Goal: Task Accomplishment & Management: Use online tool/utility

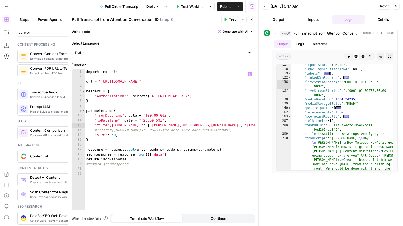
scroll to position [0, 11]
click at [254, 22] on button "Close" at bounding box center [251, 19] width 7 height 7
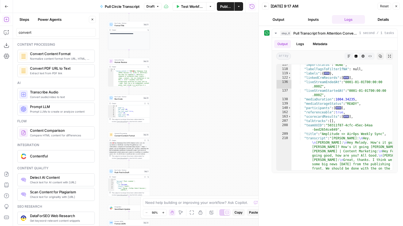
click at [140, 136] on span "Convert Content Format" at bounding box center [129, 135] width 28 height 3
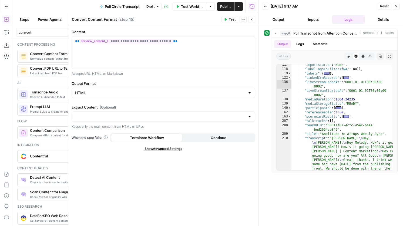
click at [253, 21] on icon "button" at bounding box center [251, 19] width 3 height 3
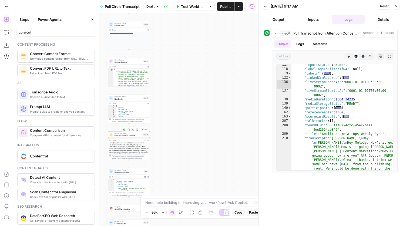
click at [125, 129] on div at bounding box center [125, 129] width 1 height 1
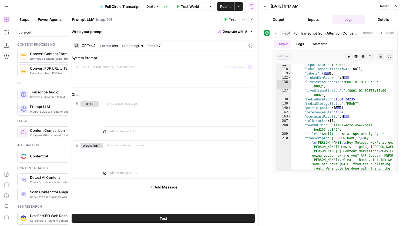
click at [78, 45] on icon at bounding box center [76, 45] width 3 height 3
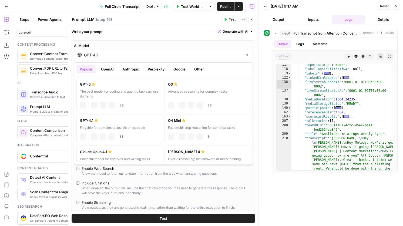
click at [101, 60] on div "GPT-4.1" at bounding box center [163, 55] width 179 height 10
click at [124, 90] on div "The best model for coding and agentic tasks across domains" at bounding box center [119, 94] width 79 height 10
type input "GPT-5"
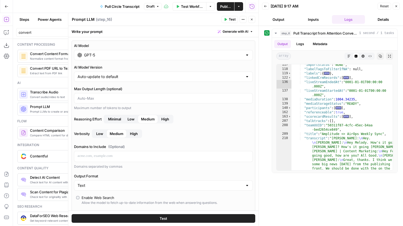
scroll to position [201, 0]
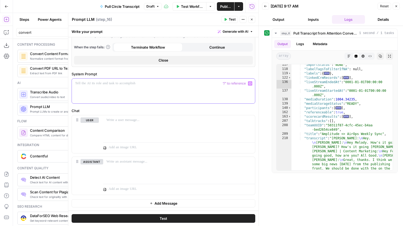
click at [137, 85] on p at bounding box center [163, 83] width 177 height 5
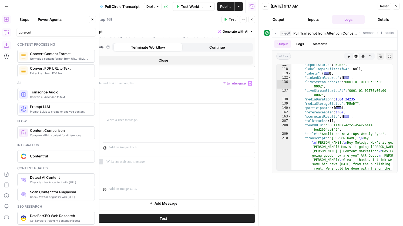
drag, startPoint x: 8, startPoint y: 30, endPoint x: 4, endPoint y: 29, distance: 3.6
click at [4, 30] on icon "button" at bounding box center [6, 32] width 5 height 5
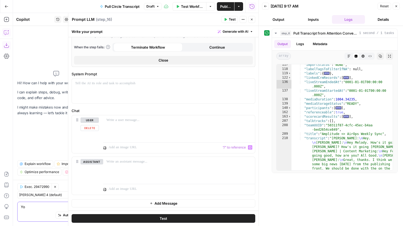
type textarea "Y"
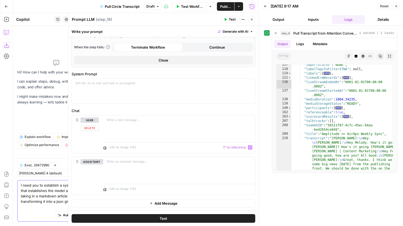
scroll to position [0, 0]
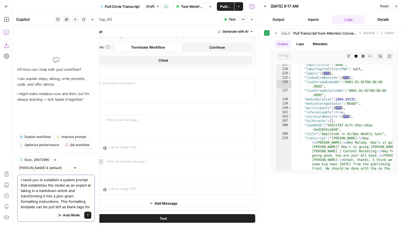
type textarea "I need you to establish a system prompt that establishes the model as an expert…"
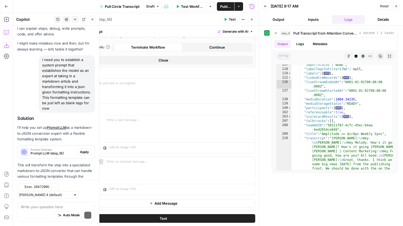
scroll to position [38, 0]
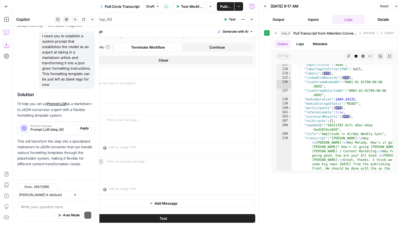
click at [82, 153] on p "This will transform the step into a specialized markdown-to-JSON converter that…" at bounding box center [56, 153] width 78 height 29
click at [86, 130] on span "Apply" at bounding box center [84, 128] width 9 height 5
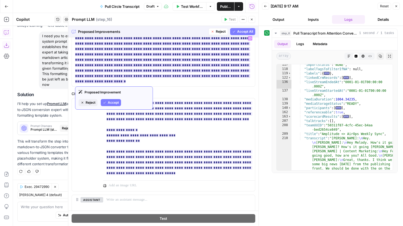
scroll to position [242, 0]
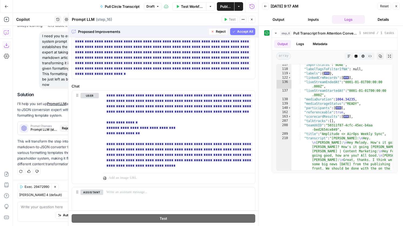
click at [237, 31] on span "Accept All" at bounding box center [245, 31] width 16 height 5
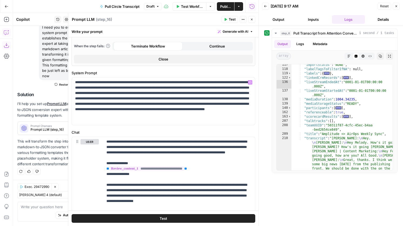
scroll to position [270, 0]
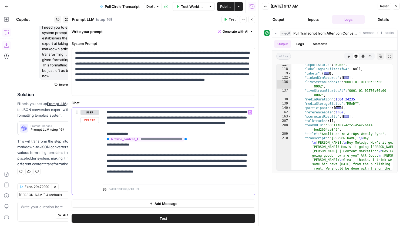
click at [151, 142] on span "**********" at bounding box center [146, 139] width 75 height 5
click at [217, 122] on p "**********" at bounding box center [178, 145] width 145 height 70
click at [224, 131] on p "**********" at bounding box center [178, 145] width 145 height 70
click at [159, 153] on p "**********" at bounding box center [178, 145] width 145 height 70
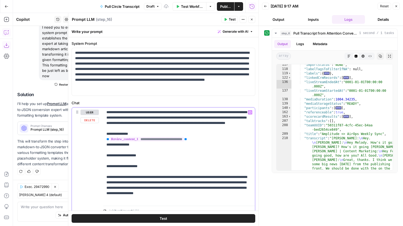
click at [138, 167] on p "**********" at bounding box center [178, 156] width 145 height 92
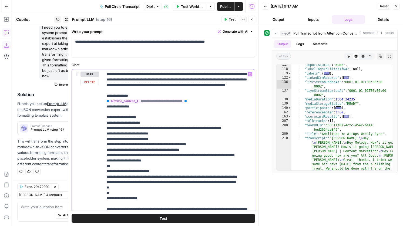
scroll to position [325, 0]
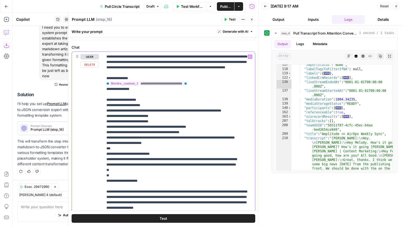
click at [149, 72] on p "**********" at bounding box center [178, 143] width 145 height 178
click at [236, 17] on button "Test" at bounding box center [230, 19] width 16 height 7
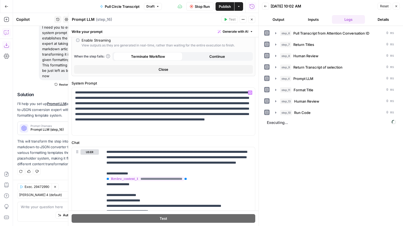
scroll to position [219, 0]
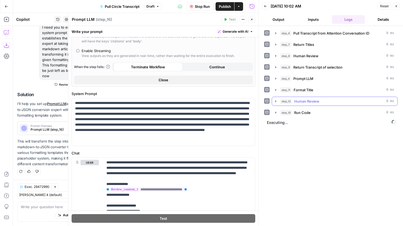
click at [303, 100] on span "Human Review" at bounding box center [306, 101] width 25 height 5
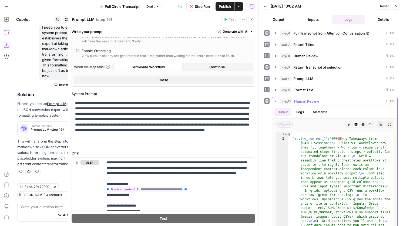
click at [303, 100] on span "Human Review" at bounding box center [306, 101] width 25 height 5
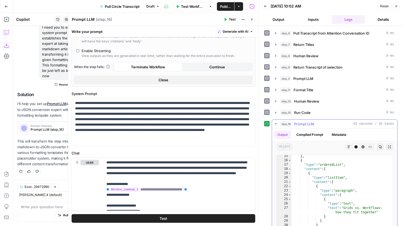
scroll to position [65, 0]
click at [252, 20] on icon "button" at bounding box center [251, 19] width 3 height 3
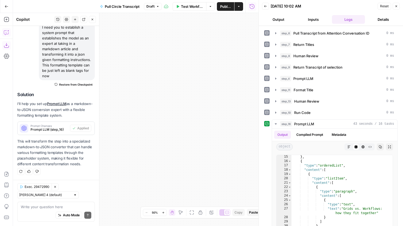
click at [396, 7] on icon "button" at bounding box center [396, 6] width 3 height 3
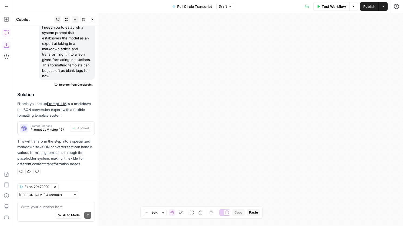
click at [194, 214] on icon "button" at bounding box center [192, 212] width 4 height 4
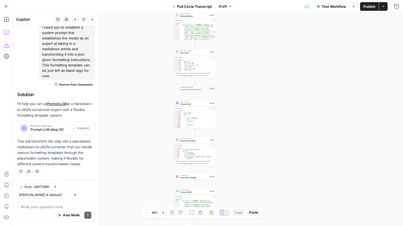
click at [205, 140] on span "Push Post to Draft" at bounding box center [194, 140] width 28 height 3
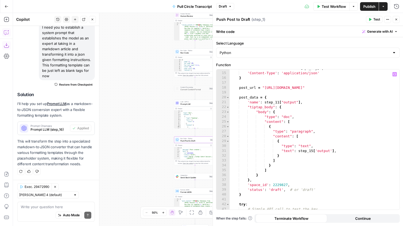
scroll to position [66, 0]
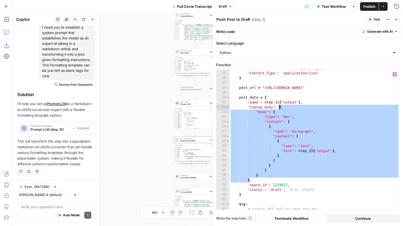
drag, startPoint x: 250, startPoint y: 181, endPoint x: 280, endPoint y: 107, distance: 79.6
click at [280, 107] on div "'Authorization' : f'Bearer { api_key } ' , 'Content-Type' : 'application/json' …" at bounding box center [315, 141] width 170 height 150
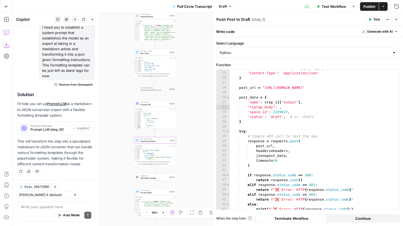
drag, startPoint x: 145, startPoint y: 135, endPoint x: 105, endPoint y: 136, distance: 40.0
click at [105, 136] on div "Workflow Set Inputs Inputs Run Code · Python Pull Transcript from Attention Con…" at bounding box center [208, 119] width 390 height 213
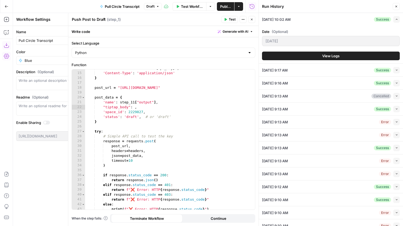
click at [395, 7] on icon "button" at bounding box center [396, 6] width 3 height 3
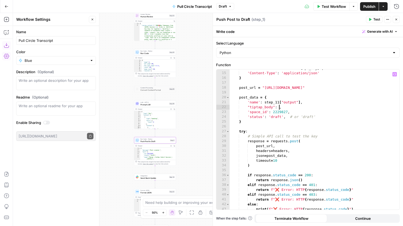
click at [279, 108] on div "'Authorization' : f'Bearer { api_key } ' , 'Content-Type' : 'application/json' …" at bounding box center [315, 141] width 170 height 150
type textarea "**********"
click at [373, 21] on button "Test" at bounding box center [374, 19] width 16 height 7
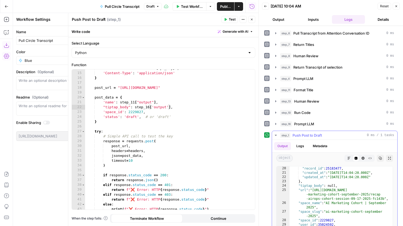
scroll to position [91, 0]
type textarea "**********"
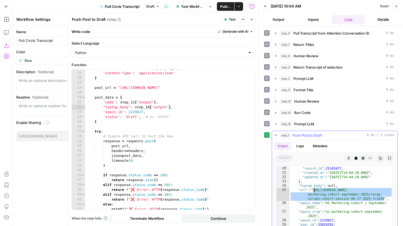
drag, startPoint x: 384, startPoint y: 199, endPoint x: 314, endPoint y: 190, distance: 71.4
click at [314, 190] on div ""record_id" : 25183477 , "created_at" : "2025-09-19T14:04:20.000Z" , "updated_a…" at bounding box center [341, 223] width 103 height 115
click at [306, 122] on span "Prompt LLM" at bounding box center [304, 123] width 20 height 5
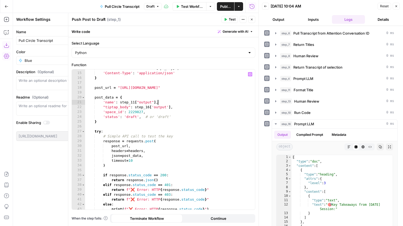
click at [186, 104] on div "'Authorization' : f'Bearer { api_key } ' , 'Content-Type' : 'application/json' …" at bounding box center [170, 141] width 170 height 150
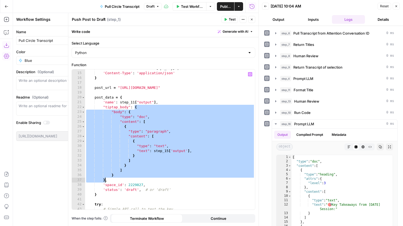
scroll to position [0, 2]
click at [142, 121] on div "'Authorization' : f'Bearer { api_key } ' , 'Content-Type' : 'application/json' …" at bounding box center [170, 141] width 170 height 150
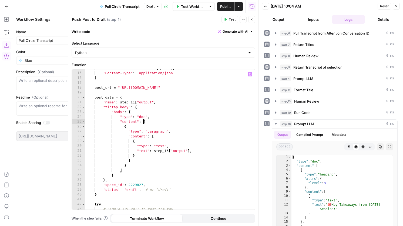
click at [134, 114] on div "'Authorization' : f'Bearer { api_key } ' , 'Content-Type' : 'application/json' …" at bounding box center [170, 141] width 170 height 150
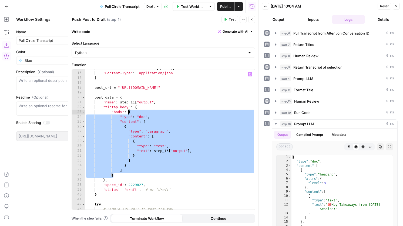
drag, startPoint x: 118, startPoint y: 175, endPoint x: 129, endPoint y: 113, distance: 62.5
click at [129, 113] on div "'Authorization' : f'Bearer { api_key } ' , 'Content-Type' : 'application/json' …" at bounding box center [170, 141] width 170 height 150
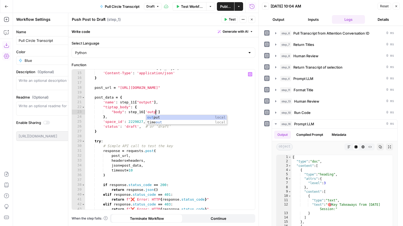
scroll to position [0, 5]
click at [179, 115] on div "'Authorization' : f'Bearer { api_key } ' , 'Content-Type' : 'application/json' …" at bounding box center [170, 141] width 170 height 150
click at [178, 111] on div "'Authorization' : f'Bearer { api_key } ' , 'Content-Type' : 'application/json' …" at bounding box center [170, 141] width 170 height 150
click at [142, 108] on div "'Authorization' : f'Bearer { api_key } ' , 'Content-Type' : 'application/json' …" at bounding box center [170, 141] width 170 height 150
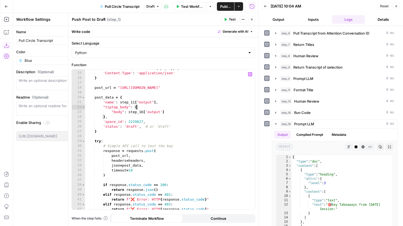
type textarea "**********"
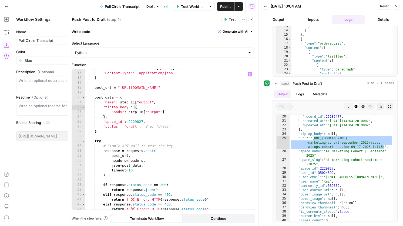
click at [226, 20] on icon "button" at bounding box center [226, 19] width 2 height 3
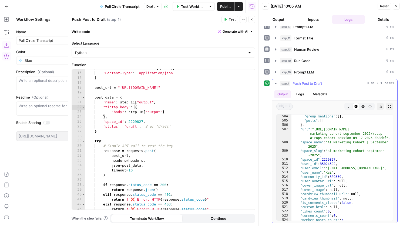
scroll to position [3021, 0]
type textarea "**********"
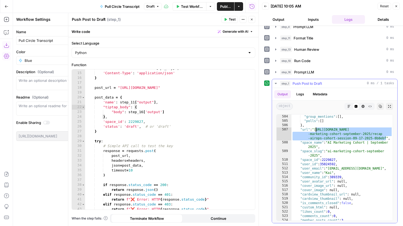
drag, startPoint x: 386, startPoint y: 138, endPoint x: 316, endPoint y: 129, distance: 70.0
click at [316, 129] on div ""entities" : [ ] , "group_mentions" : [ ] , "polls" : [ ] } , "url" : "https://…" at bounding box center [341, 167] width 101 height 115
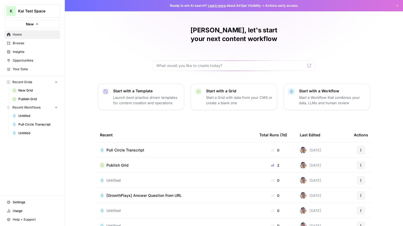
click at [36, 11] on span "Kai Test Space" at bounding box center [34, 10] width 33 height 5
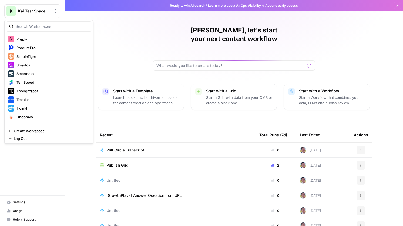
scroll to position [286, 0]
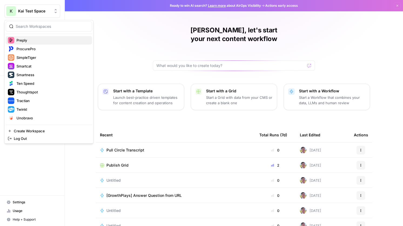
click at [29, 38] on span "Preply" at bounding box center [51, 40] width 71 height 5
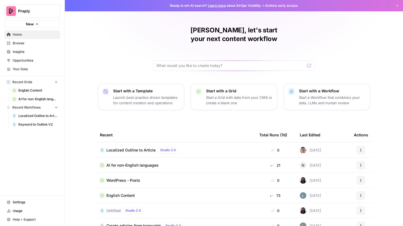
click at [131, 163] on span "AI for non-English languages" at bounding box center [132, 165] width 52 height 5
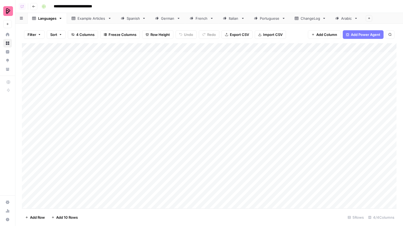
click at [139, 21] on link "Spanish" at bounding box center [133, 18] width 34 height 11
click at [104, 121] on div "Add Column" at bounding box center [209, 125] width 375 height 165
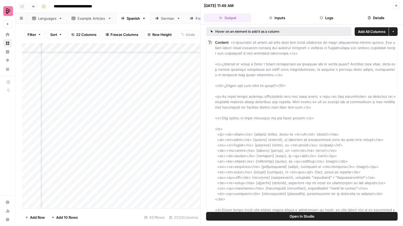
click at [332, 18] on button "Logs" at bounding box center [326, 18] width 47 height 9
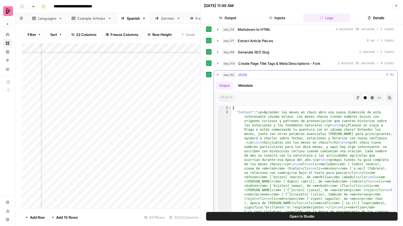
scroll to position [200, 0]
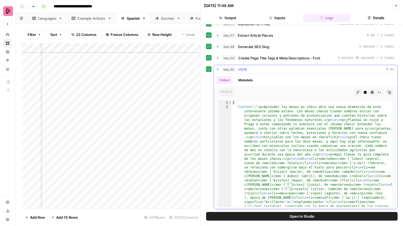
type textarea "**********"
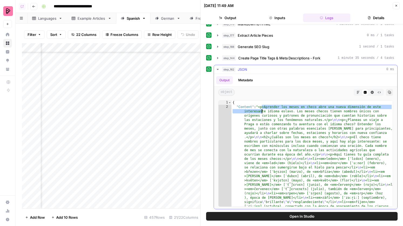
drag, startPoint x: 261, startPoint y: 108, endPoint x: 262, endPoint y: 111, distance: 3.4
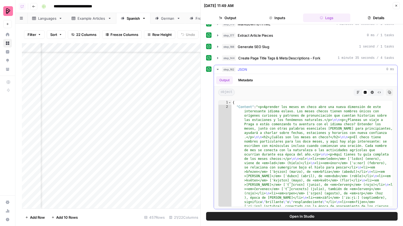
click at [359, 92] on icon "button" at bounding box center [358, 92] width 3 height 3
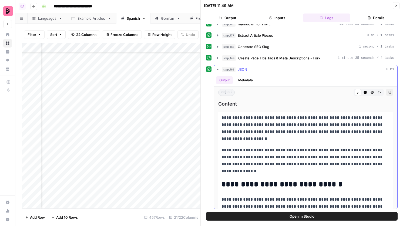
click at [364, 92] on icon "button" at bounding box center [365, 92] width 3 height 3
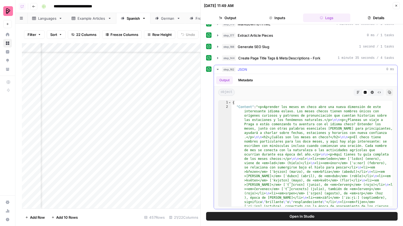
type textarea "**********"
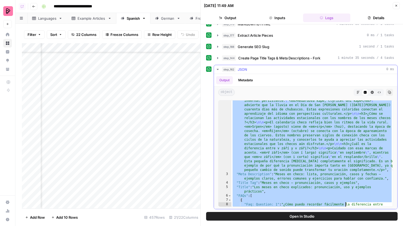
scroll to position [1074, 0]
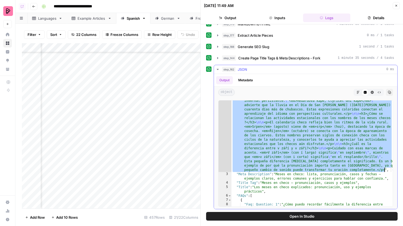
drag, startPoint x: 260, startPoint y: 108, endPoint x: 384, endPoint y: 169, distance: 138.0
click at [399, 2] on button "Close" at bounding box center [396, 5] width 7 height 7
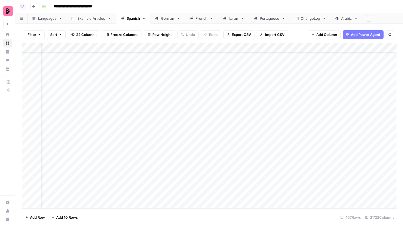
scroll to position [4041, 514]
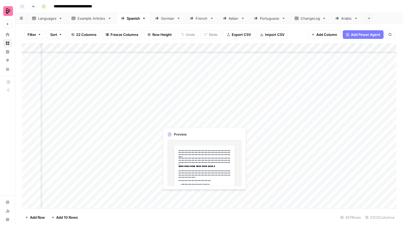
click at [174, 121] on div "Add Column" at bounding box center [209, 125] width 375 height 165
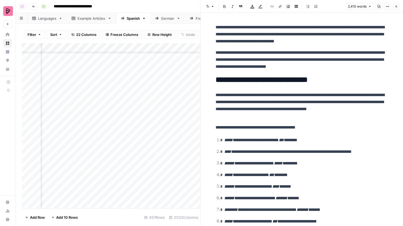
click at [383, 6] on div "2,410 words Copy Options Close" at bounding box center [373, 6] width 54 height 7
click at [388, 6] on icon "button" at bounding box center [388, 6] width 1 height 1
click at [371, 59] on span "Code" at bounding box center [371, 57] width 26 height 5
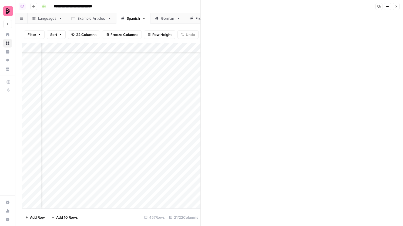
scroll to position [1141, 0]
drag, startPoint x: 217, startPoint y: 29, endPoint x: 322, endPoint y: 231, distance: 228.5
click at [322, 226] on html "**********" at bounding box center [201, 113] width 403 height 226
click at [156, 122] on div "Add Column" at bounding box center [111, 125] width 179 height 165
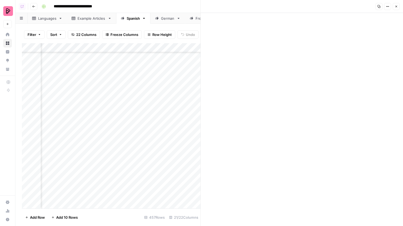
click at [156, 122] on div "Add Column" at bounding box center [111, 125] width 179 height 165
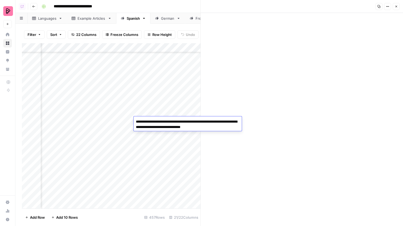
drag, startPoint x: 217, startPoint y: 129, endPoint x: 129, endPoint y: 110, distance: 89.6
click at [129, 110] on body "**********" at bounding box center [201, 113] width 403 height 226
click at [168, 21] on link "German" at bounding box center [167, 18] width 35 height 11
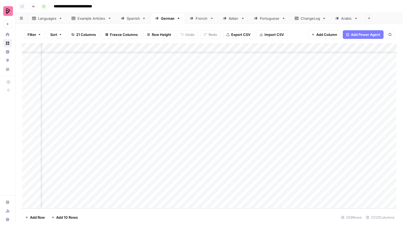
scroll to position [2231, 314]
click at [339, 160] on div "Add Column" at bounding box center [209, 125] width 375 height 165
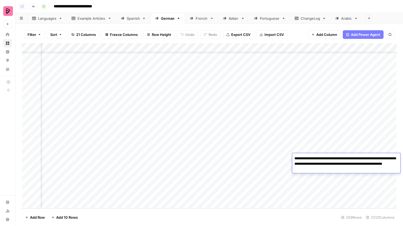
click at [351, 173] on div "Add Column" at bounding box center [209, 125] width 375 height 165
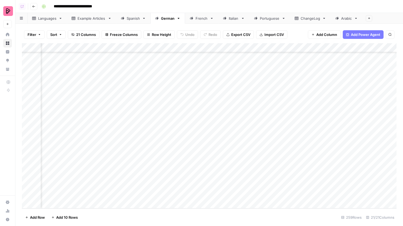
click at [349, 167] on div "Add Column" at bounding box center [209, 125] width 375 height 165
click at [337, 152] on div "Add Column" at bounding box center [209, 125] width 375 height 165
click at [135, 22] on link "Spanish" at bounding box center [133, 18] width 34 height 11
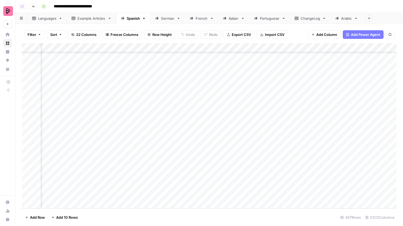
click at [195, 167] on div "Add Column" at bounding box center [209, 125] width 375 height 165
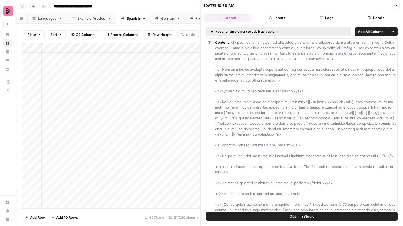
click at [327, 19] on button "Logs" at bounding box center [326, 18] width 47 height 9
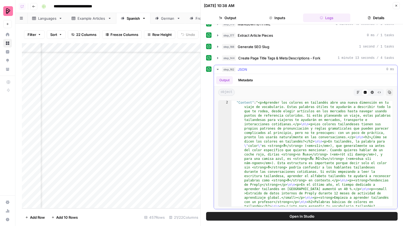
scroll to position [8, 0]
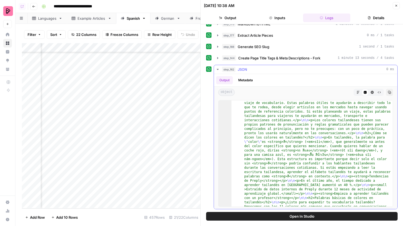
click at [358, 93] on icon "button" at bounding box center [358, 92] width 3 height 3
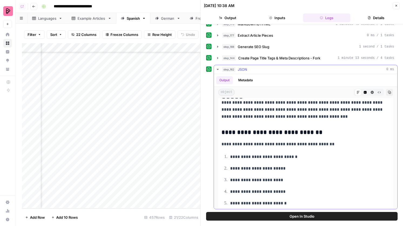
scroll to position [1268, 0]
click at [365, 92] on icon "button" at bounding box center [365, 92] width 3 height 3
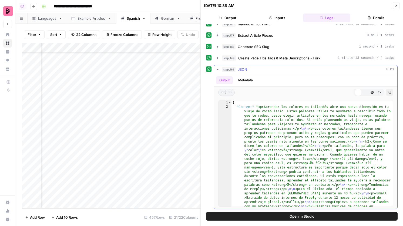
scroll to position [0, 0]
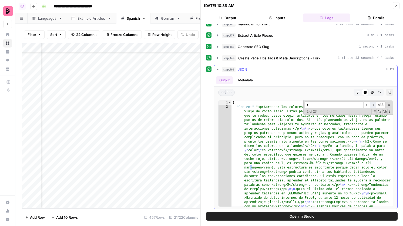
type input "*"
click at [374, 104] on span "​" at bounding box center [373, 105] width 6 height 7
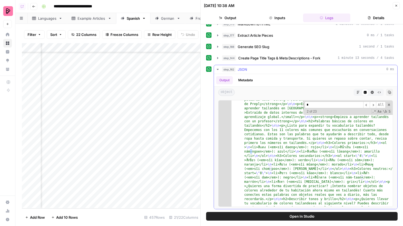
click at [282, 71] on div "step_162 JSON 0 ms" at bounding box center [308, 69] width 172 height 5
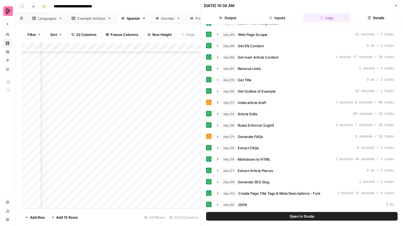
scroll to position [4050, 296]
click at [109, 176] on div "Add Column" at bounding box center [111, 125] width 179 height 165
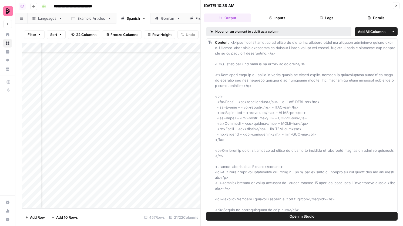
click at [329, 17] on button "Logs" at bounding box center [326, 18] width 47 height 9
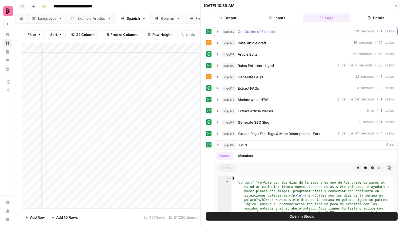
scroll to position [169, 0]
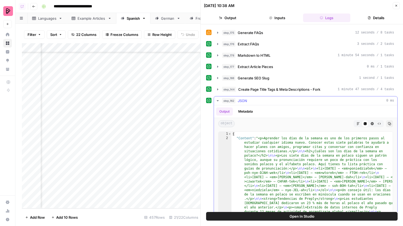
click at [359, 123] on icon "button" at bounding box center [358, 123] width 3 height 3
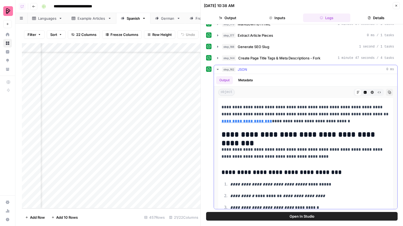
scroll to position [1649, 0]
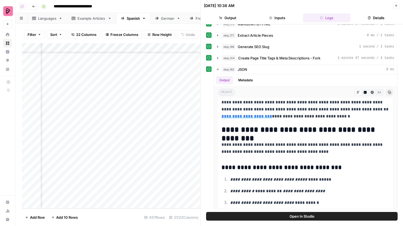
click at [396, 6] on icon "button" at bounding box center [396, 5] width 3 height 3
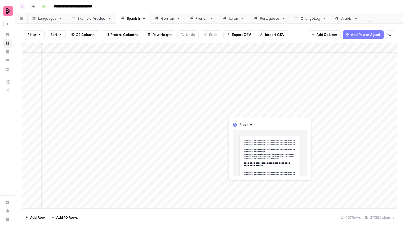
scroll to position [4050, 560]
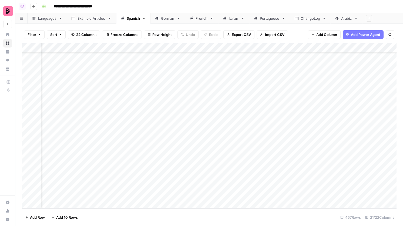
click at [130, 176] on div "Add Column" at bounding box center [209, 125] width 375 height 165
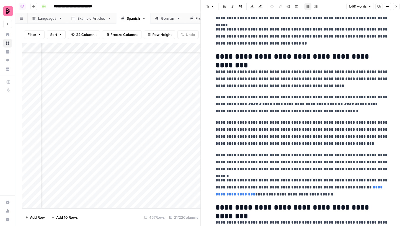
scroll to position [1400, 0]
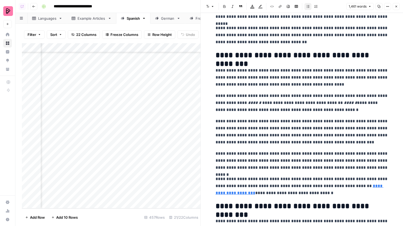
click at [393, 9] on button "Close" at bounding box center [396, 6] width 7 height 7
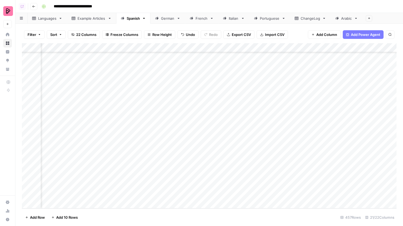
click at [226, 175] on div "Add Column" at bounding box center [209, 125] width 375 height 165
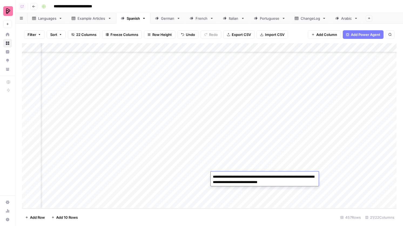
click at [92, 21] on link "Example Articles" at bounding box center [91, 18] width 49 height 11
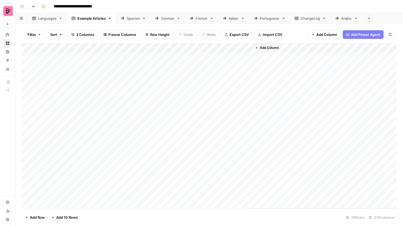
click at [44, 19] on div "Languages" at bounding box center [47, 18] width 18 height 5
click at [292, 110] on div "Add Column" at bounding box center [209, 125] width 375 height 165
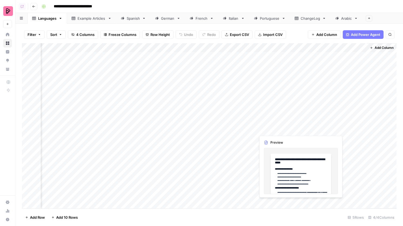
click at [292, 110] on div "Add Column" at bounding box center [209, 125] width 375 height 165
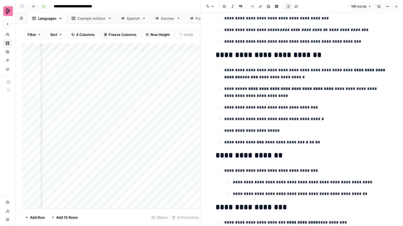
scroll to position [67, 0]
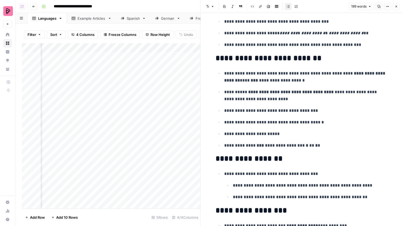
click at [397, 7] on icon "button" at bounding box center [396, 7] width 2 height 2
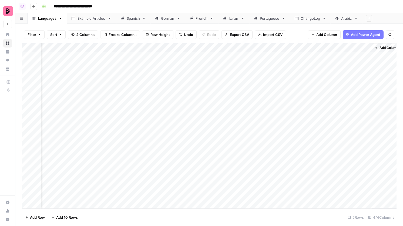
scroll to position [0, 78]
click at [292, 98] on div "Add Column" at bounding box center [209, 125] width 375 height 165
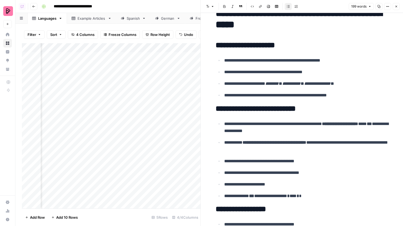
scroll to position [19, 0]
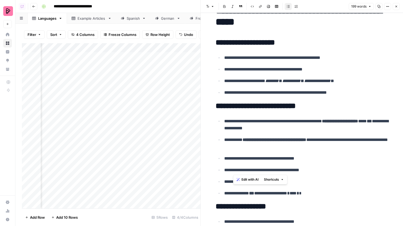
drag, startPoint x: 326, startPoint y: 169, endPoint x: 234, endPoint y: 170, distance: 91.9
click at [234, 170] on p "**********" at bounding box center [306, 170] width 164 height 7
click at [337, 172] on p "**********" at bounding box center [306, 170] width 164 height 7
click at [394, 7] on button "Close" at bounding box center [396, 6] width 7 height 7
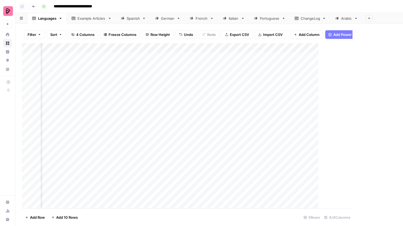
scroll to position [0, 78]
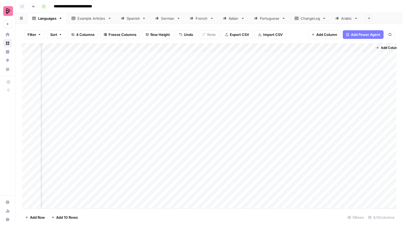
click at [130, 16] on div "Spanish" at bounding box center [133, 18] width 13 height 5
click at [86, 121] on div "Add Column" at bounding box center [209, 125] width 375 height 165
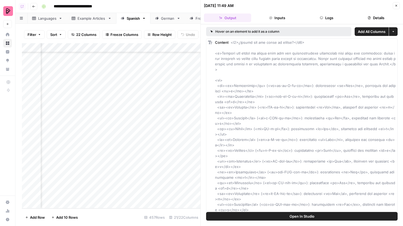
click at [328, 22] on header "[DATE] 11:49 AM Close Output Inputs Logs Details" at bounding box center [302, 12] width 202 height 24
click at [328, 18] on button "Logs" at bounding box center [326, 18] width 47 height 9
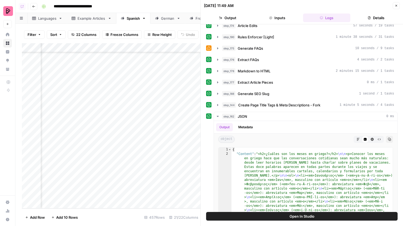
scroll to position [200, 0]
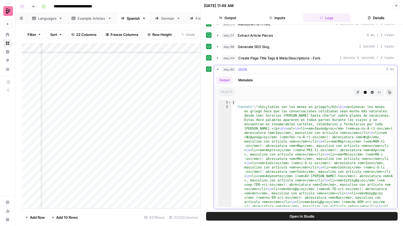
click at [357, 91] on icon "button" at bounding box center [358, 92] width 3 height 3
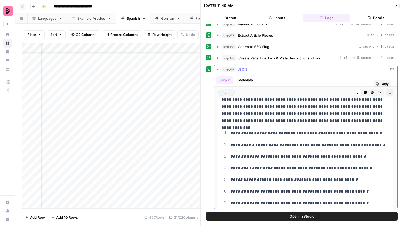
scroll to position [36, 0]
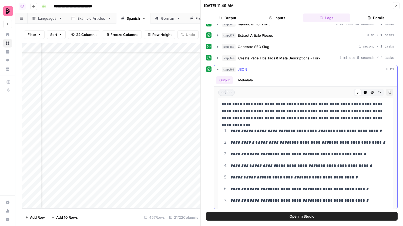
click at [367, 89] on button "Code Editor" at bounding box center [365, 92] width 7 height 7
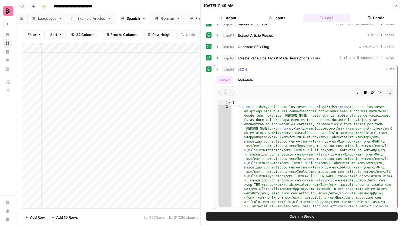
type input "*"
click at [373, 106] on span "​" at bounding box center [373, 105] width 6 height 7
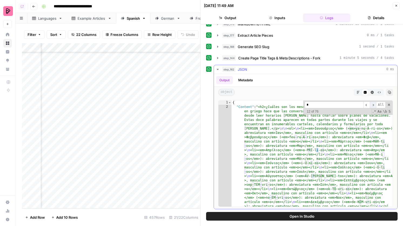
click at [373, 106] on span "​" at bounding box center [373, 105] width 6 height 7
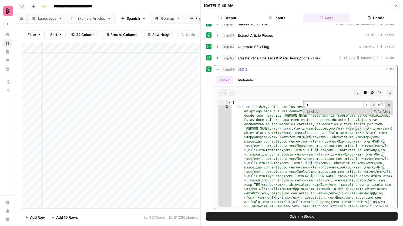
click at [373, 106] on span "​" at bounding box center [373, 105] width 6 height 7
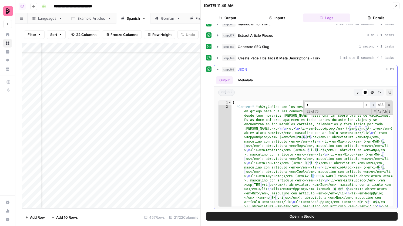
click at [373, 106] on span "​" at bounding box center [373, 105] width 6 height 7
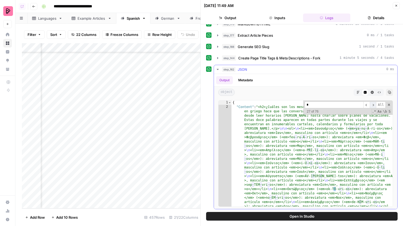
click at [373, 106] on span "​" at bounding box center [373, 105] width 6 height 7
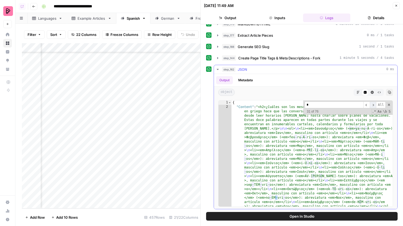
click at [373, 106] on span "​" at bounding box center [373, 105] width 6 height 7
click at [293, 70] on div "step_162 JSON 0 ms" at bounding box center [308, 69] width 172 height 5
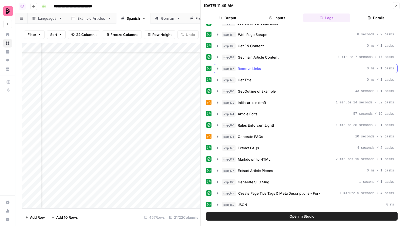
click at [286, 68] on div "step_167 Remove Links 0 ms / 1 tasks" at bounding box center [308, 68] width 172 height 5
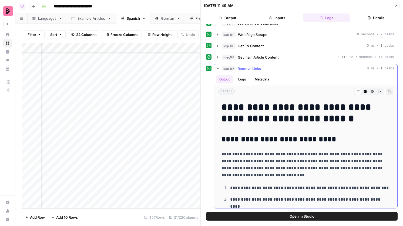
click at [285, 66] on div "step_167 Remove Links 0 ms / 1 tasks" at bounding box center [308, 68] width 172 height 5
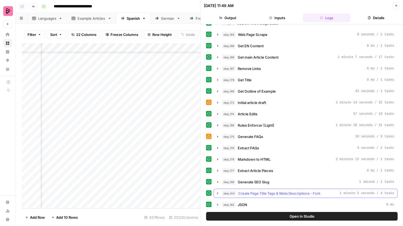
click at [289, 190] on button "step_144 Create Page Title Tags & Meta Descriptions - Fork 1 minute 5 seconds /…" at bounding box center [305, 193] width 183 height 9
click at [285, 192] on span "Create Page Title Tags & Meta Descriptions - Fork" at bounding box center [279, 193] width 82 height 5
click at [275, 206] on div "step_162 JSON 0 ms" at bounding box center [308, 204] width 172 height 5
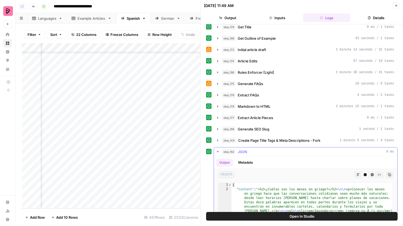
scroll to position [179, 0]
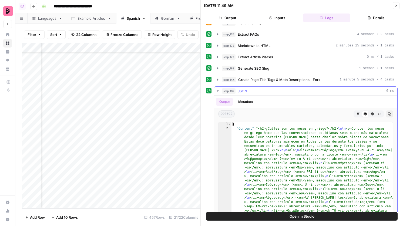
click at [358, 111] on button "Markdown" at bounding box center [358, 113] width 7 height 7
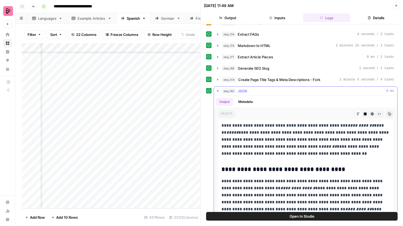
scroll to position [857, 0]
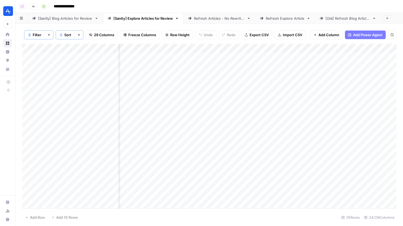
scroll to position [0, 398]
click at [34, 4] on button "Go back" at bounding box center [33, 6] width 7 height 7
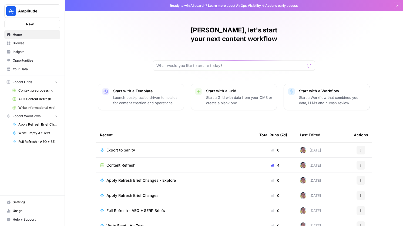
click at [33, 15] on button "Amplitude" at bounding box center [32, 11] width 56 height 14
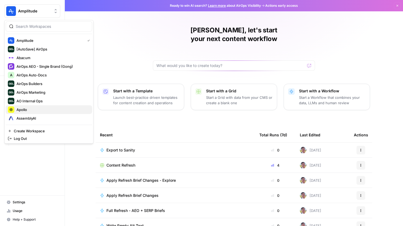
click at [33, 110] on span "Apollo" at bounding box center [51, 109] width 71 height 5
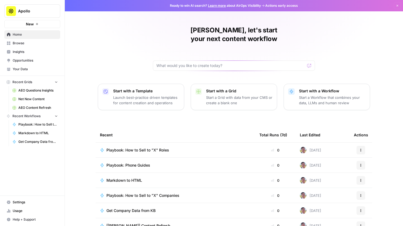
click at [129, 148] on span "Playbook: How to Sell to "X" Roles" at bounding box center [137, 150] width 63 height 5
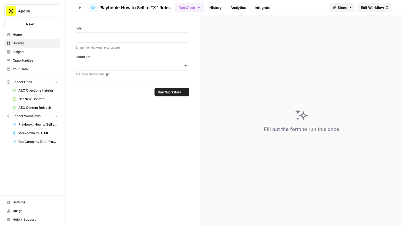
click at [80, 4] on button "Go back" at bounding box center [80, 7] width 9 height 9
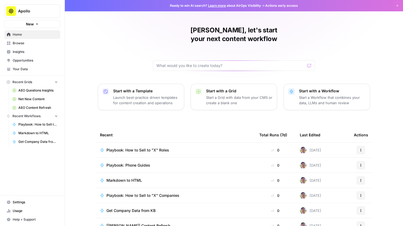
click at [30, 42] on span "Browse" at bounding box center [35, 43] width 45 height 5
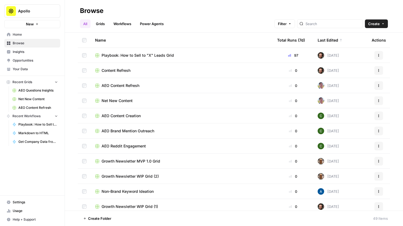
click at [125, 55] on span "Playbook: How to Sell to "X" Leads Grid" at bounding box center [138, 55] width 72 height 5
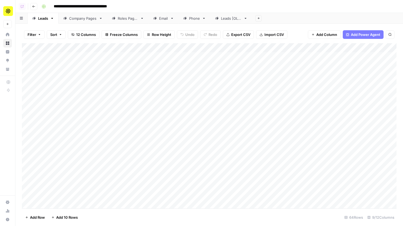
click at [89, 20] on div "Company Pages" at bounding box center [83, 18] width 28 height 5
click at [243, 145] on div "Add Column" at bounding box center [209, 125] width 375 height 165
click at [254, 135] on div "Add Column" at bounding box center [209, 125] width 375 height 165
click at [303, 139] on div "Add Column" at bounding box center [209, 125] width 375 height 165
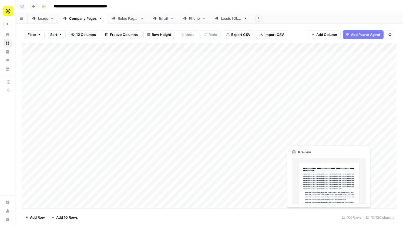
click at [303, 139] on div "Add Column" at bounding box center [209, 125] width 375 height 165
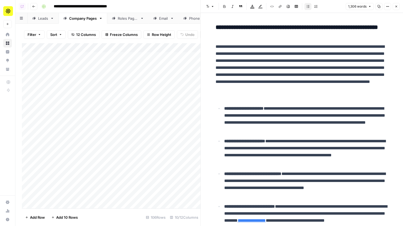
click at [397, 6] on icon "button" at bounding box center [396, 6] width 3 height 3
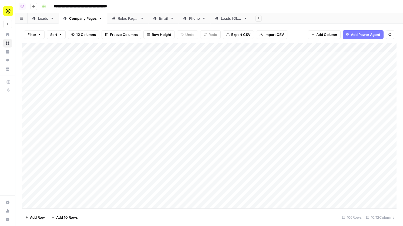
click at [166, 20] on div "Email" at bounding box center [163, 18] width 9 height 5
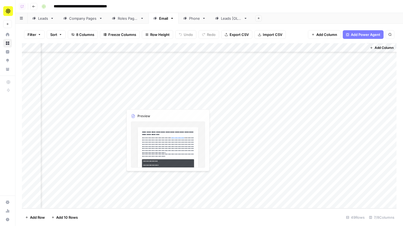
click at [153, 108] on div "Add Column" at bounding box center [209, 125] width 375 height 165
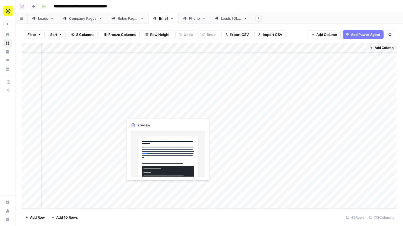
click at [153, 108] on div "Add Column" at bounding box center [209, 125] width 375 height 165
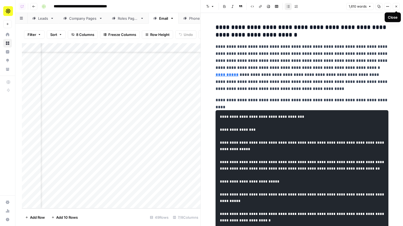
click at [397, 6] on icon "button" at bounding box center [396, 7] width 2 height 2
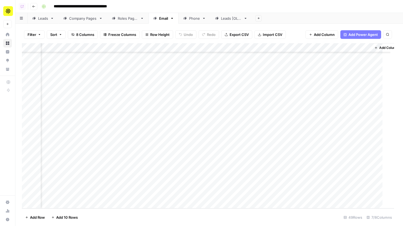
scroll to position [303, 25]
click at [174, 47] on div "Add Column" at bounding box center [209, 125] width 375 height 165
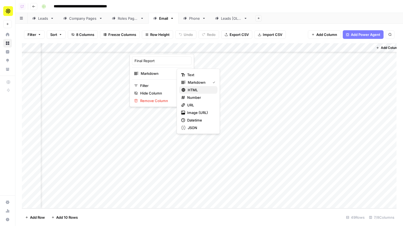
click at [192, 90] on span "HTML" at bounding box center [200, 89] width 25 height 5
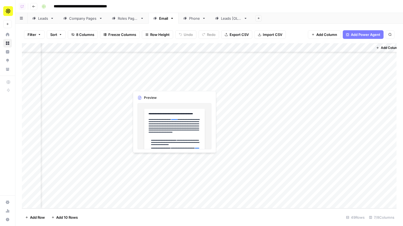
click at [149, 87] on div "Add Column" at bounding box center [209, 125] width 375 height 165
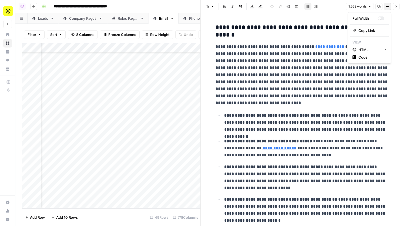
click at [386, 7] on button "Options" at bounding box center [387, 6] width 7 height 7
click at [368, 56] on span "Code" at bounding box center [371, 57] width 26 height 5
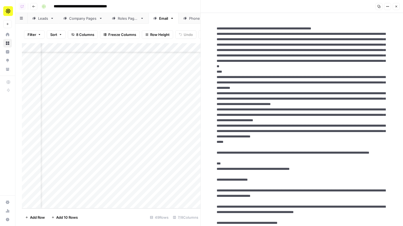
click at [398, 8] on button "Close" at bounding box center [396, 6] width 7 height 7
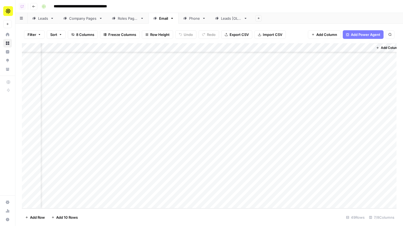
click at [192, 21] on link "Phone" at bounding box center [195, 18] width 32 height 11
click at [230, 48] on div "Add Column" at bounding box center [209, 125] width 375 height 165
click at [298, 16] on div "Add Sheet" at bounding box center [327, 18] width 151 height 11
click at [116, 20] on div "Roles Pages" at bounding box center [125, 18] width 26 height 5
click at [91, 18] on div "Company Pages" at bounding box center [83, 18] width 28 height 5
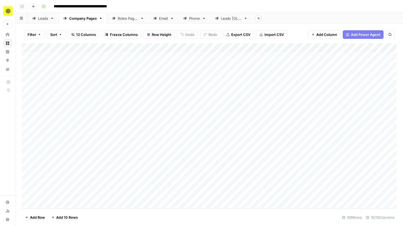
click at [252, 129] on div "Add Column" at bounding box center [209, 125] width 375 height 165
click at [295, 140] on div "Add Column" at bounding box center [209, 125] width 375 height 165
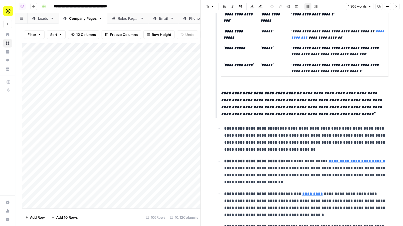
scroll to position [346, 0]
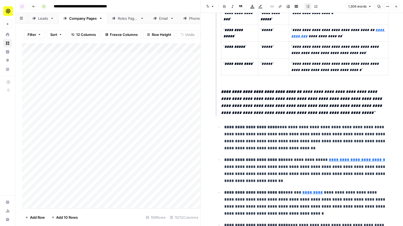
click at [398, 5] on button "Close" at bounding box center [396, 6] width 7 height 7
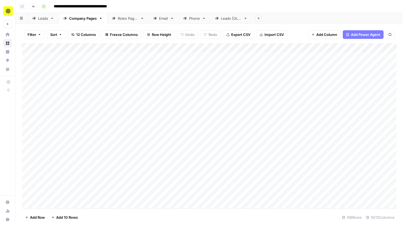
click at [183, 20] on link "Phone" at bounding box center [195, 18] width 32 height 11
click at [147, 162] on div "Add Column" at bounding box center [209, 125] width 375 height 165
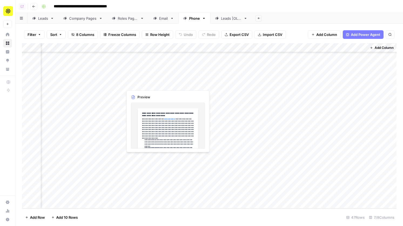
click at [147, 162] on div "Add Column" at bounding box center [209, 125] width 375 height 165
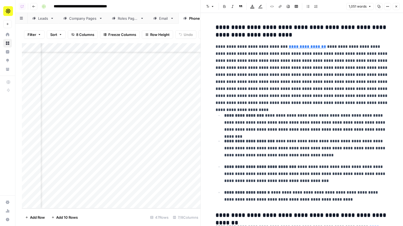
click at [394, 7] on button "Close" at bounding box center [396, 6] width 7 height 7
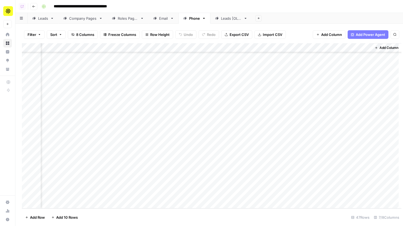
scroll to position [284, 55]
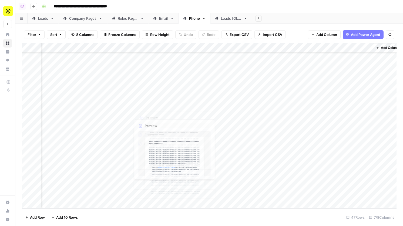
click at [155, 75] on div "Add Column" at bounding box center [209, 125] width 375 height 165
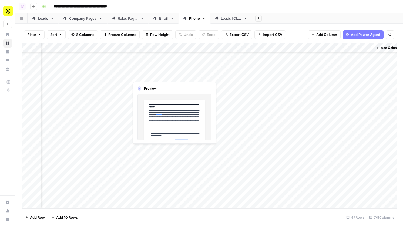
click at [155, 75] on div "Add Column" at bounding box center [209, 125] width 375 height 165
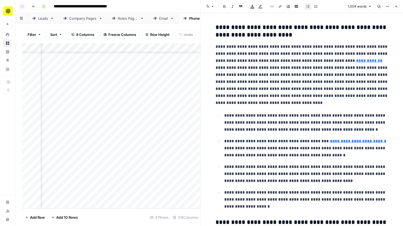
click at [397, 4] on button "Close" at bounding box center [396, 6] width 7 height 7
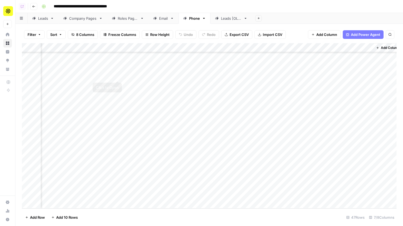
click at [117, 75] on div "Add Column" at bounding box center [209, 125] width 375 height 165
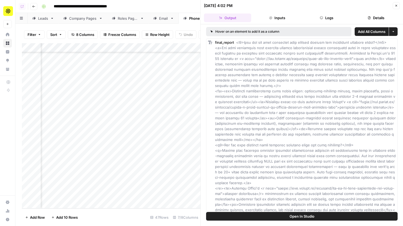
click at [332, 13] on header "09/18/25 at 4:02 PM Close Output Inputs Logs Details" at bounding box center [302, 12] width 202 height 24
click at [331, 18] on button "Logs" at bounding box center [326, 18] width 47 height 9
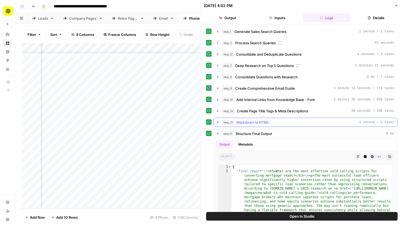
click at [283, 121] on div "step_21 Markdown to HTML 1 second / 5 tasks" at bounding box center [308, 122] width 172 height 5
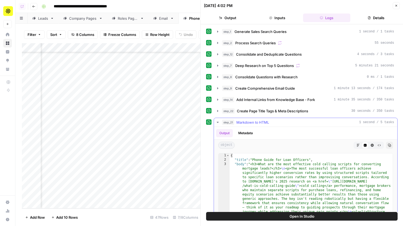
click at [283, 121] on div "step_21 Markdown to HTML 1 second / 5 tasks" at bounding box center [308, 122] width 172 height 5
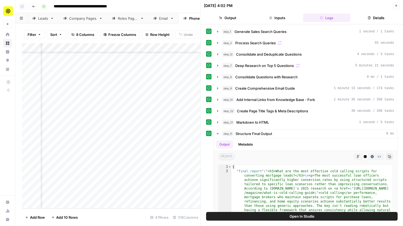
click at [391, 8] on div "09/18/25 at 4:02 PM Close" at bounding box center [302, 5] width 196 height 7
click at [396, 6] on icon "button" at bounding box center [396, 5] width 3 height 3
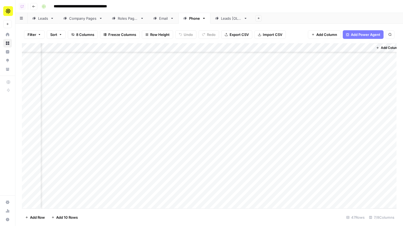
scroll to position [127, 55]
click at [149, 117] on div "Add Column" at bounding box center [209, 125] width 375 height 165
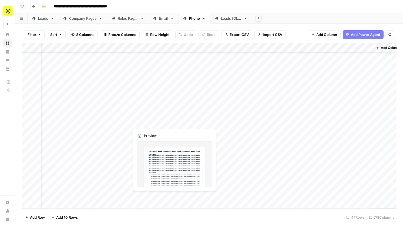
click at [149, 117] on div "Add Column" at bounding box center [209, 125] width 375 height 165
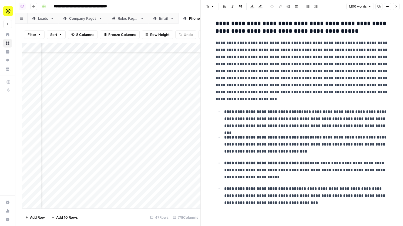
scroll to position [800, 0]
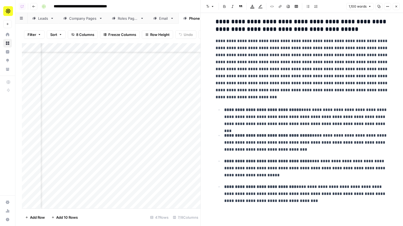
click at [400, 6] on header "Font style Bold Italic Block quote Text color Highlight color Code block Link I…" at bounding box center [302, 6] width 202 height 13
click at [394, 7] on button "Close" at bounding box center [396, 6] width 7 height 7
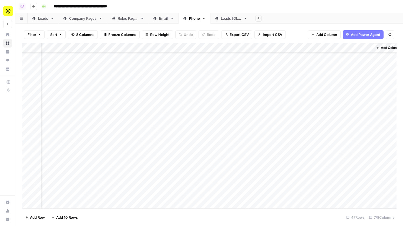
click at [164, 20] on div "Email" at bounding box center [163, 18] width 9 height 5
click at [142, 59] on div "Add Column" at bounding box center [209, 125] width 375 height 165
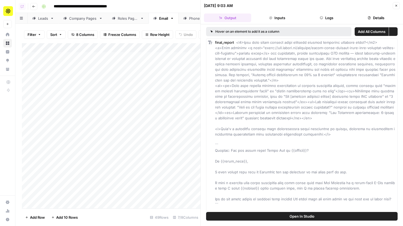
click at [333, 16] on button "Logs" at bounding box center [326, 18] width 47 height 9
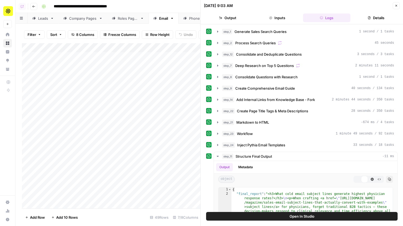
click at [372, 18] on button "Details" at bounding box center [376, 18] width 47 height 9
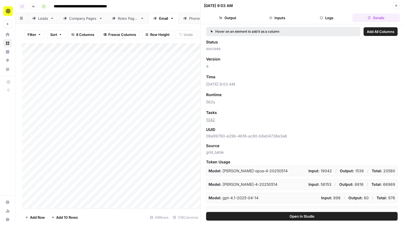
click at [391, 5] on div "09/03/25 at 9:03 AM" at bounding box center [297, 5] width 187 height 5
click at [395, 5] on icon "button" at bounding box center [396, 5] width 3 height 3
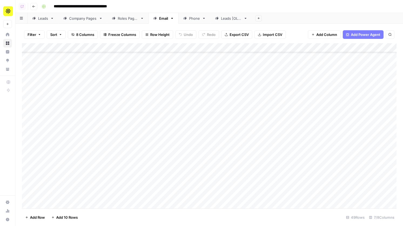
scroll to position [33, 0]
click at [278, 141] on div "Add Column" at bounding box center [209, 125] width 375 height 165
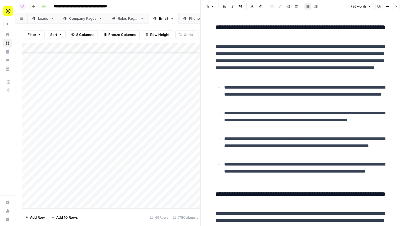
click at [396, 9] on button "Close" at bounding box center [396, 6] width 7 height 7
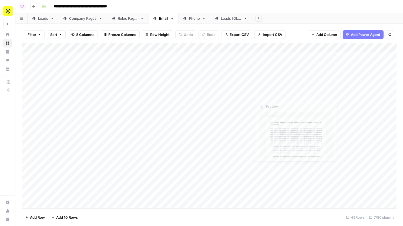
click at [273, 81] on div "Add Column" at bounding box center [209, 125] width 375 height 165
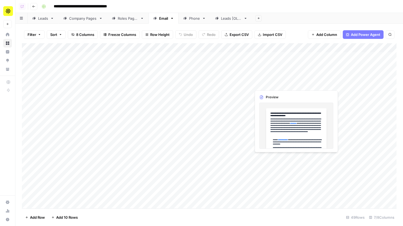
click at [273, 81] on div "Add Column" at bounding box center [209, 125] width 375 height 165
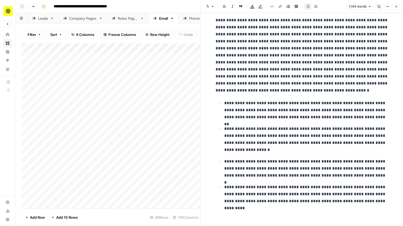
scroll to position [856, 0]
click at [397, 4] on button "Close" at bounding box center [396, 6] width 7 height 7
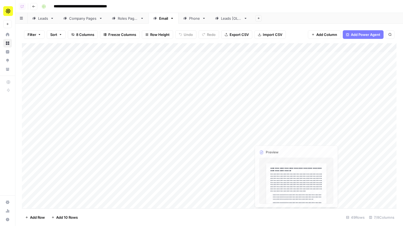
click at [279, 132] on div "Add Column" at bounding box center [209, 125] width 375 height 165
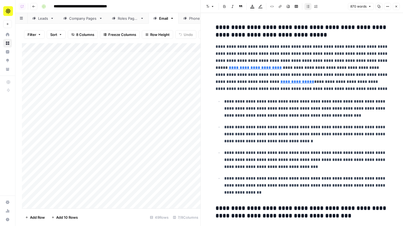
click at [141, 131] on div "Add Column" at bounding box center [111, 125] width 179 height 165
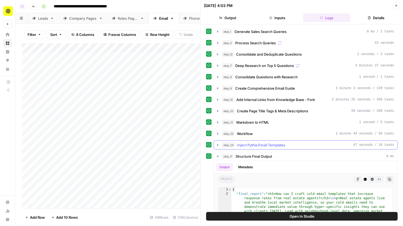
click at [268, 145] on span "Inject Pythia Email Templates" at bounding box center [261, 144] width 48 height 5
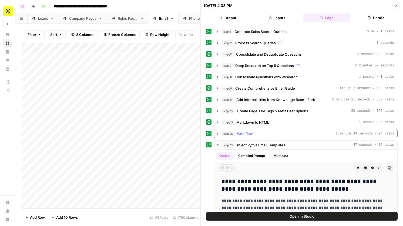
click at [271, 134] on div "step_23 Workflow 1 minute 44 seconds / 94 tasks" at bounding box center [308, 133] width 172 height 5
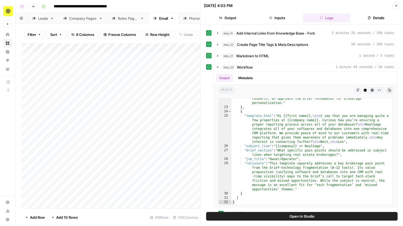
scroll to position [44, 0]
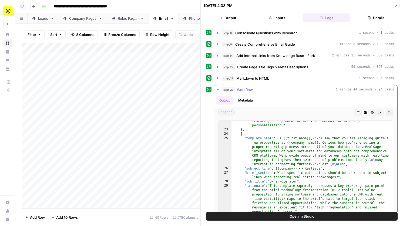
click at [295, 87] on div "step_23 Workflow 1 minute 44 seconds / 94 tasks" at bounding box center [308, 89] width 172 height 5
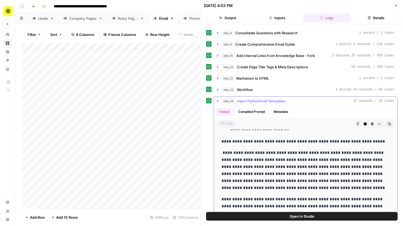
scroll to position [172, 0]
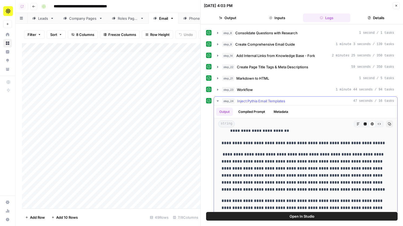
click at [301, 99] on div "step_24 Inject Pythia Email Templates 47 seconds / 16 tasks" at bounding box center [308, 100] width 172 height 5
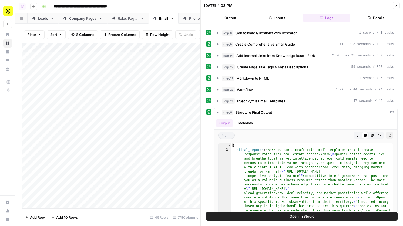
click at [397, 6] on icon "button" at bounding box center [396, 6] width 2 height 2
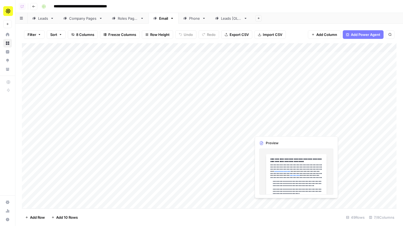
click at [267, 129] on div "Add Column" at bounding box center [209, 125] width 375 height 165
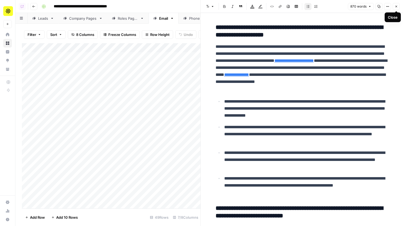
click at [394, 7] on button "Close" at bounding box center [396, 6] width 7 height 7
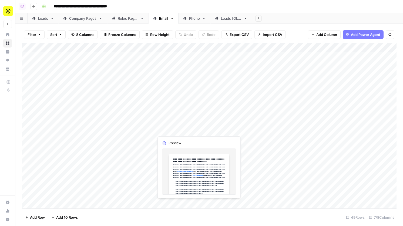
click at [172, 131] on div "Add Column" at bounding box center [209, 125] width 375 height 165
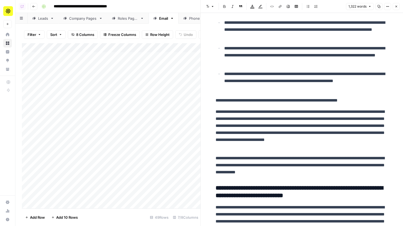
scroll to position [106, 0]
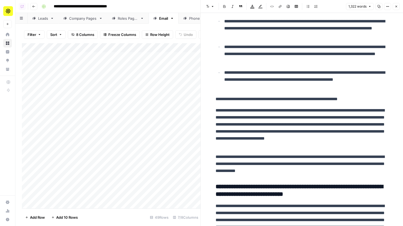
click at [398, 6] on button "Close" at bounding box center [396, 6] width 7 height 7
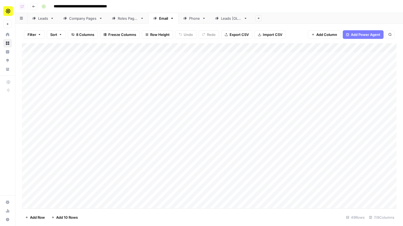
click at [294, 47] on div "Add Column" at bounding box center [209, 125] width 375 height 165
click at [278, 92] on span "Hide Column" at bounding box center [285, 93] width 47 height 5
click at [141, 100] on div "Add Column" at bounding box center [209, 125] width 375 height 165
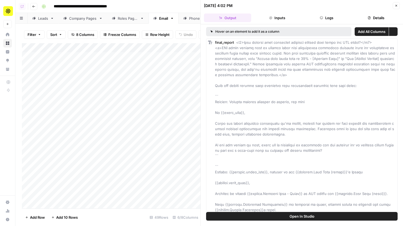
click at [334, 21] on button "Logs" at bounding box center [326, 18] width 47 height 9
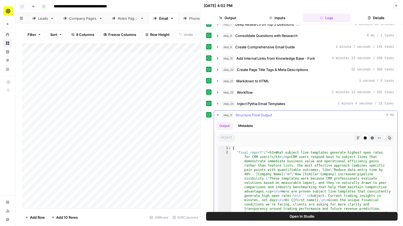
scroll to position [54, 0]
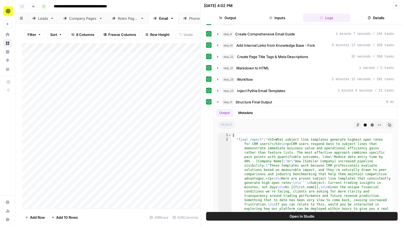
click at [396, 4] on button "Close" at bounding box center [396, 5] width 7 height 7
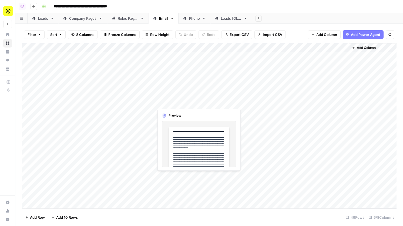
click at [169, 103] on div "Add Column" at bounding box center [209, 125] width 375 height 165
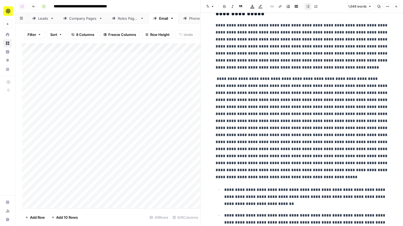
scroll to position [9, 0]
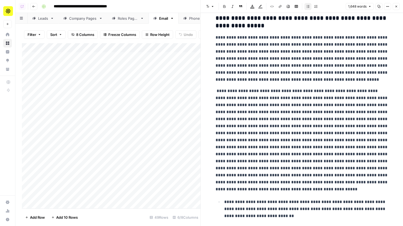
click at [395, 7] on icon "button" at bounding box center [396, 6] width 3 height 3
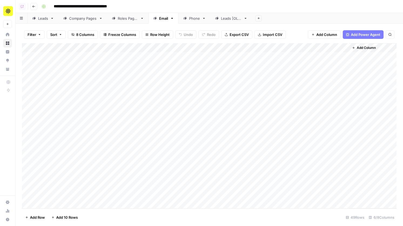
click at [198, 49] on div "Add Column" at bounding box center [209, 125] width 375 height 165
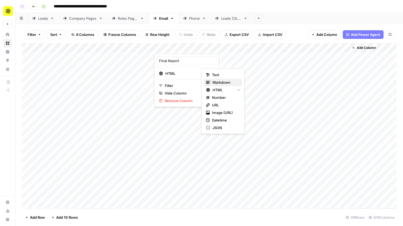
click at [223, 81] on span "Markdown" at bounding box center [225, 82] width 25 height 5
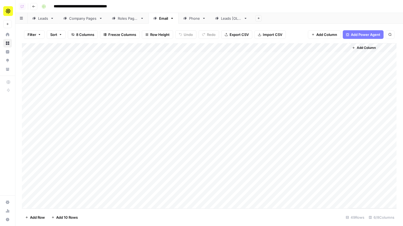
click at [171, 97] on div "Add Column" at bounding box center [209, 125] width 375 height 165
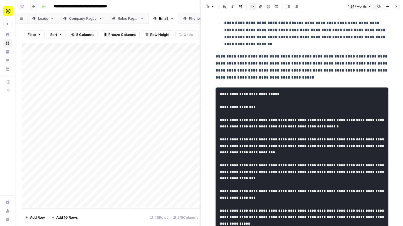
scroll to position [177, 0]
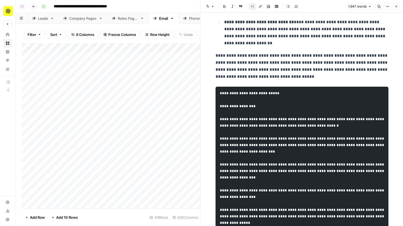
click at [396, 6] on icon "button" at bounding box center [396, 6] width 3 height 3
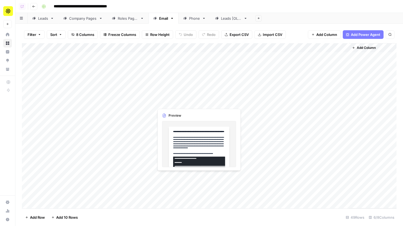
click at [167, 103] on div "Add Column" at bounding box center [209, 125] width 375 height 165
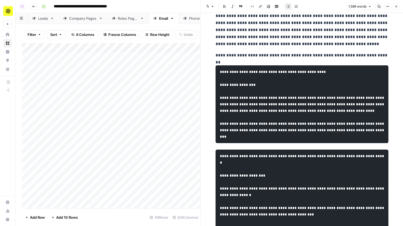
scroll to position [44, 0]
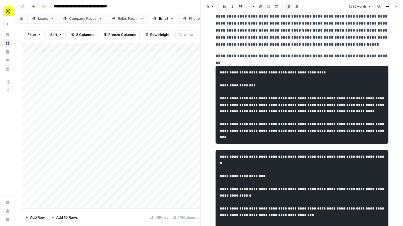
click at [388, 7] on icon "button" at bounding box center [387, 6] width 3 height 3
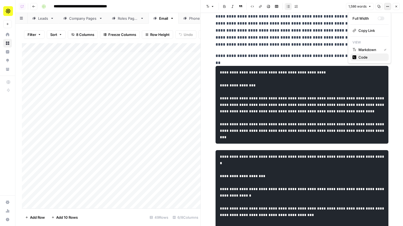
click at [372, 59] on span "Code" at bounding box center [371, 57] width 26 height 5
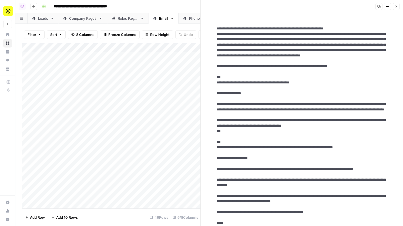
click at [386, 7] on icon "button" at bounding box center [387, 6] width 3 height 3
click at [374, 36] on span "Markdown" at bounding box center [371, 37] width 26 height 5
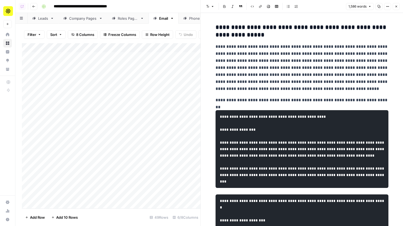
click at [396, 5] on button "Close" at bounding box center [396, 6] width 7 height 7
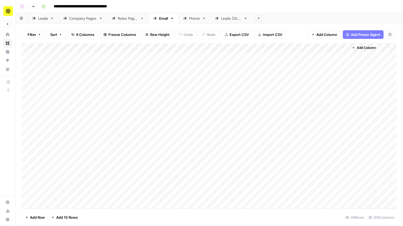
drag, startPoint x: 222, startPoint y: 49, endPoint x: 170, endPoint y: 47, distance: 51.6
click at [170, 47] on div "Add Column" at bounding box center [209, 125] width 375 height 165
click at [197, 19] on div "Phone" at bounding box center [194, 18] width 11 height 5
drag, startPoint x: 254, startPoint y: 49, endPoint x: 205, endPoint y: 48, distance: 49.2
click at [205, 48] on div "Add Column" at bounding box center [209, 125] width 375 height 165
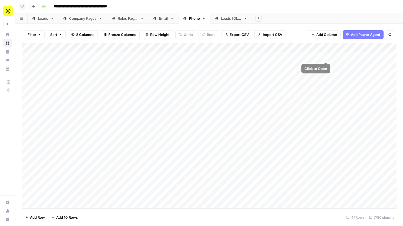
click at [301, 56] on div "Add Column" at bounding box center [209, 125] width 375 height 165
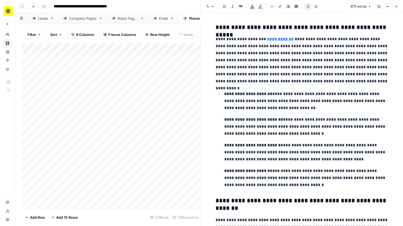
click at [394, 9] on button "Close" at bounding box center [396, 6] width 7 height 7
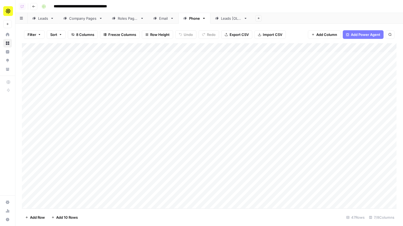
click at [327, 47] on div "Add Column" at bounding box center [209, 125] width 375 height 165
click at [301, 93] on span "Hide Column" at bounding box center [316, 93] width 47 height 5
click at [48, 22] on link "Leads" at bounding box center [43, 18] width 31 height 11
click at [188, 20] on div "Phone" at bounding box center [191, 18] width 17 height 5
click at [163, 19] on div "Email" at bounding box center [163, 18] width 9 height 5
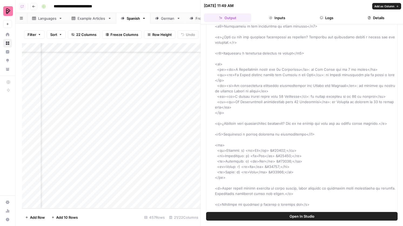
scroll to position [1317, 0]
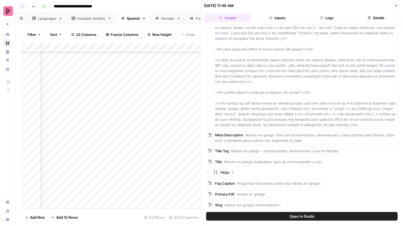
click at [397, 5] on icon "button" at bounding box center [396, 5] width 3 height 3
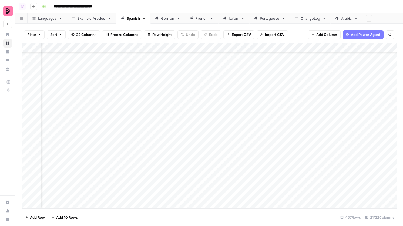
scroll to position [4050, 383]
click at [240, 157] on div "Add Column" at bounding box center [209, 125] width 375 height 165
click at [249, 146] on div "Add Column" at bounding box center [209, 125] width 375 height 165
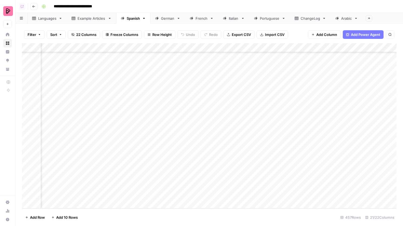
click at [195, 155] on div "Add Column" at bounding box center [209, 125] width 375 height 165
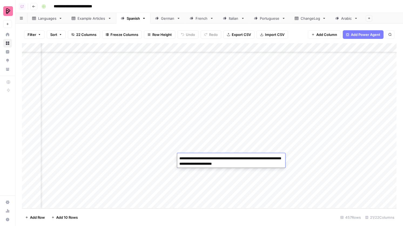
click at [197, 148] on div "Add Column" at bounding box center [209, 125] width 375 height 165
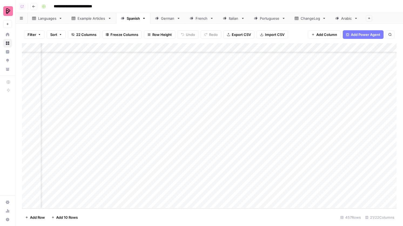
click at [197, 157] on div "Add Column" at bounding box center [209, 125] width 375 height 165
click at [160, 157] on div "Add Column" at bounding box center [209, 125] width 375 height 165
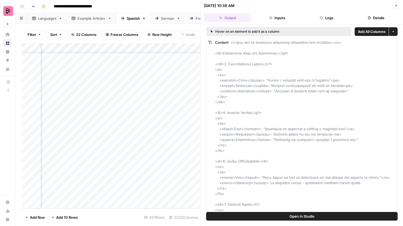
click at [323, 19] on button "Logs" at bounding box center [326, 18] width 47 height 9
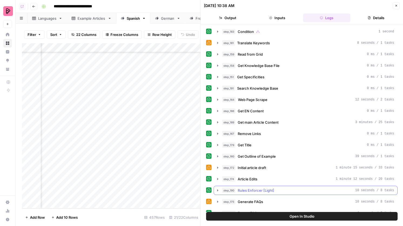
click at [272, 190] on span "Rules Enforcer [Light]" at bounding box center [256, 190] width 36 height 5
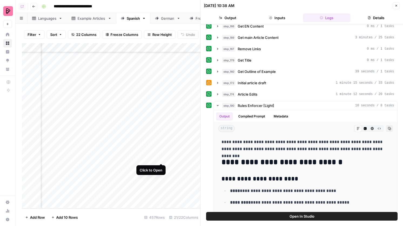
click at [160, 158] on div "Add Column" at bounding box center [111, 125] width 179 height 165
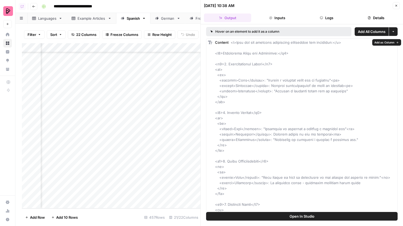
click at [290, 216] on span "Open In Studio" at bounding box center [302, 216] width 25 height 5
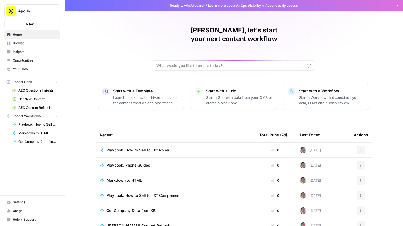
click at [32, 41] on span "Browse" at bounding box center [35, 43] width 45 height 5
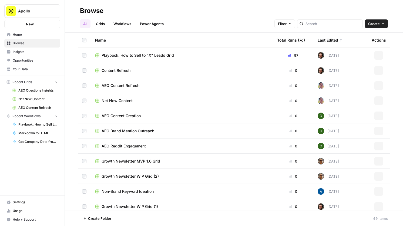
click at [92, 19] on div "All Grids Workflows Power Agents Filter Create" at bounding box center [234, 21] width 308 height 13
click at [95, 20] on link "Grids" at bounding box center [100, 23] width 15 height 9
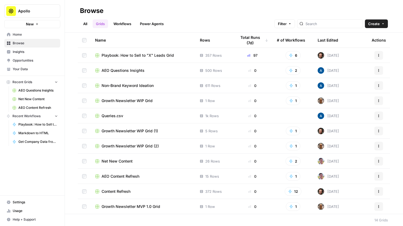
click at [119, 55] on span "Playbook: How to Sell to "X" Leads Grid" at bounding box center [138, 55] width 72 height 5
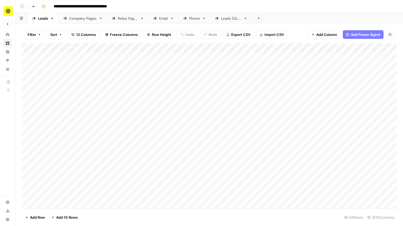
click at [83, 19] on div "Company Pages" at bounding box center [83, 18] width 28 height 5
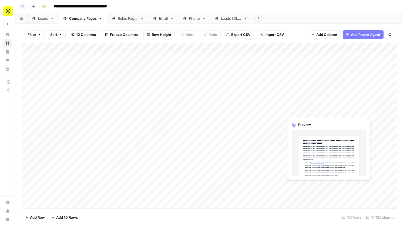
click at [294, 113] on div "Add Column" at bounding box center [209, 125] width 375 height 165
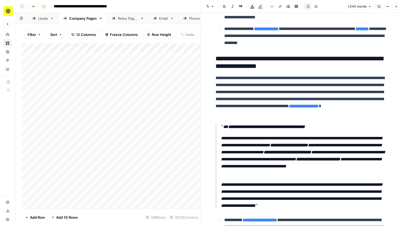
scroll to position [142, 0]
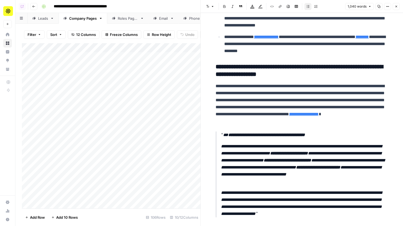
click at [396, 5] on icon "button" at bounding box center [396, 6] width 3 height 3
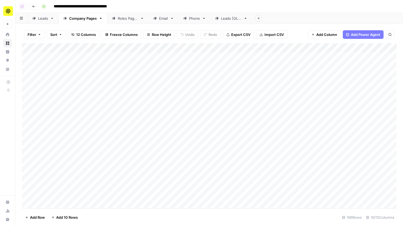
click at [299, 130] on div "Add Column" at bounding box center [209, 125] width 375 height 165
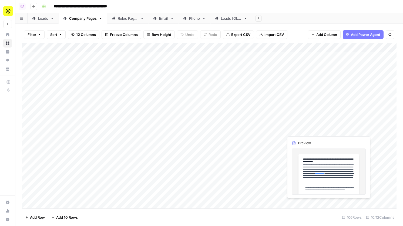
click at [299, 130] on div "Add Column" at bounding box center [209, 125] width 375 height 165
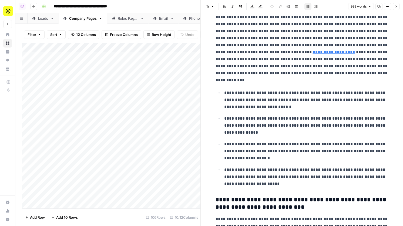
scroll to position [26, 0]
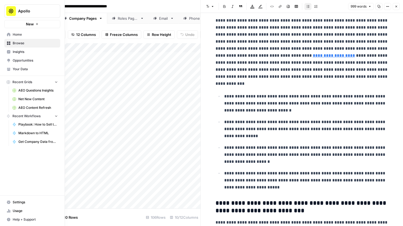
click at [13, 68] on span "Your Data" at bounding box center [35, 69] width 45 height 5
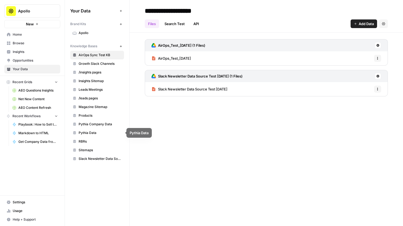
click at [100, 122] on link "Pythia Company Data" at bounding box center [97, 124] width 54 height 9
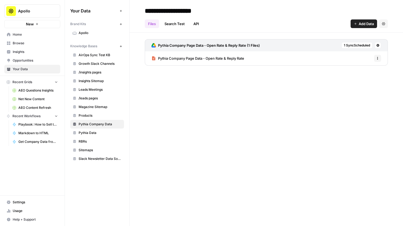
click at [187, 56] on span "Pythia Company Page Data - Open Rate & Reply Rate" at bounding box center [201, 58] width 86 height 5
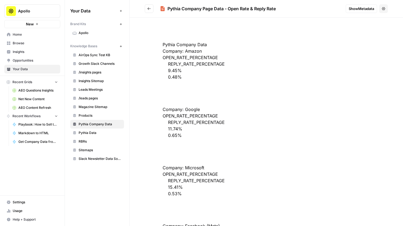
click at [152, 14] on header "Pythia Company Page Data - Open Rate & Reply Rate Show Metadata Options" at bounding box center [266, 9] width 273 height 18
click at [151, 9] on icon "Go back" at bounding box center [149, 9] width 4 height 4
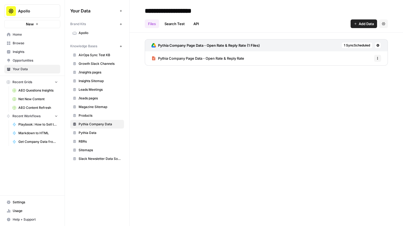
click at [36, 33] on span "Home" at bounding box center [35, 34] width 45 height 5
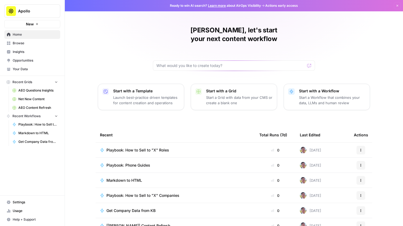
click at [36, 43] on span "Browse" at bounding box center [35, 43] width 45 height 5
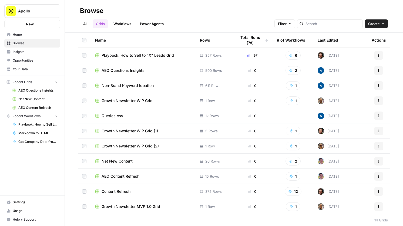
click at [140, 52] on td "Playbook: How to Sell to "X" Leads Grid" at bounding box center [143, 55] width 105 height 15
click at [140, 53] on span "Playbook: How to Sell to "X" Leads Grid" at bounding box center [138, 55] width 72 height 5
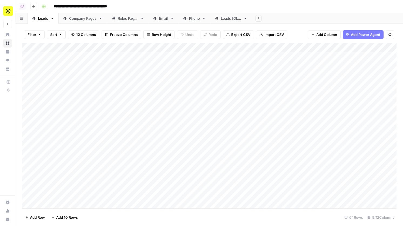
click at [162, 23] on link "Email" at bounding box center [164, 18] width 30 height 11
click at [195, 22] on link "Phone" at bounding box center [195, 18] width 32 height 11
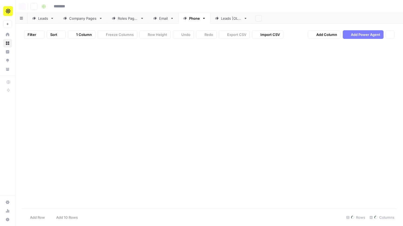
type input "**********"
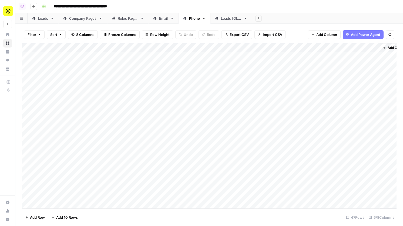
click at [92, 22] on link "Company Pages" at bounding box center [83, 18] width 49 height 11
click at [256, 139] on div "Add Column" at bounding box center [209, 125] width 375 height 165
click at [324, 140] on div "Add Column" at bounding box center [209, 125] width 375 height 165
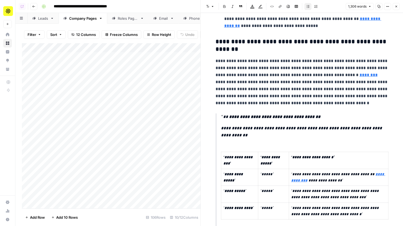
scroll to position [204, 0]
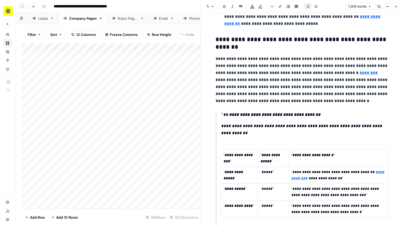
click at [397, 9] on button "Close" at bounding box center [396, 6] width 7 height 7
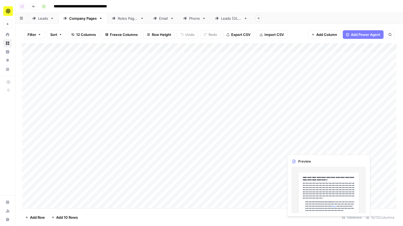
click at [303, 146] on div "Add Column" at bounding box center [209, 125] width 375 height 165
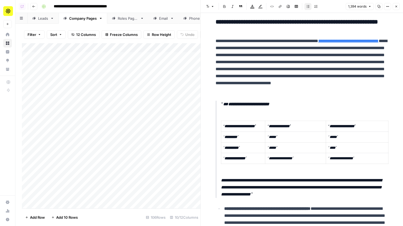
scroll to position [451, 0]
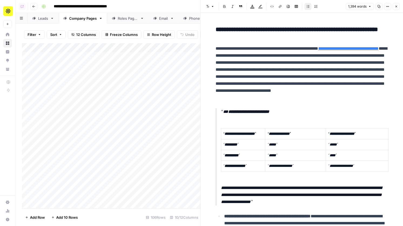
click at [397, 6] on icon "button" at bounding box center [396, 6] width 3 height 3
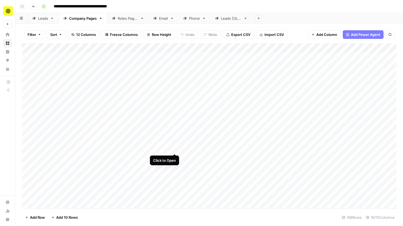
click at [174, 148] on div "Add Column" at bounding box center [209, 125] width 375 height 165
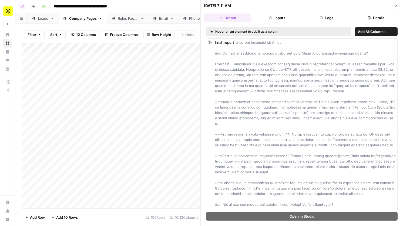
click at [322, 18] on icon "button" at bounding box center [321, 17] width 3 height 3
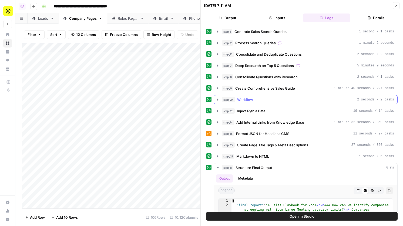
click at [262, 98] on div "step_24 Workflow 2 seconds / 2 tasks" at bounding box center [308, 99] width 172 height 5
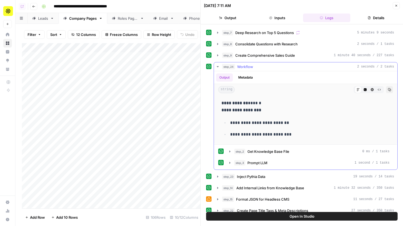
scroll to position [34, 0]
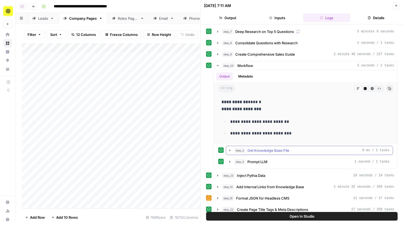
click at [274, 149] on span "Get Knowledge Base File" at bounding box center [268, 150] width 42 height 5
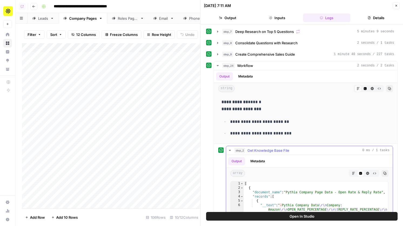
click at [274, 149] on span "Get Knowledge Base File" at bounding box center [268, 150] width 42 height 5
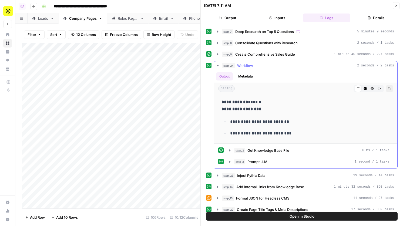
click at [272, 66] on div "step_24 Workflow 2 seconds / 2 tasks" at bounding box center [308, 65] width 172 height 5
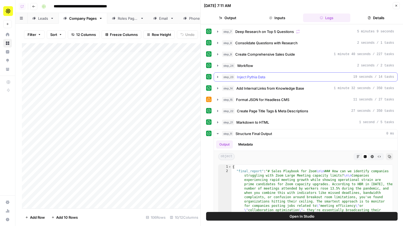
click at [263, 73] on button "step_23 Inject Pythia Data 19 seconds / 14 tasks" at bounding box center [305, 77] width 183 height 9
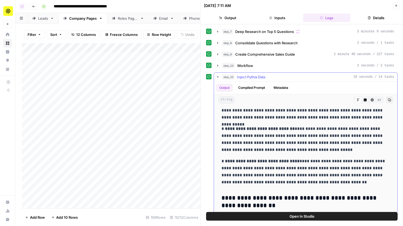
scroll to position [164, 0]
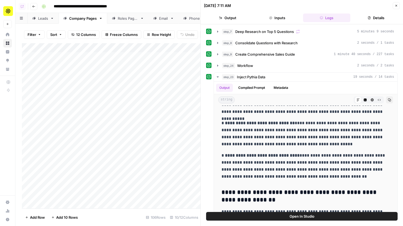
click at [395, 5] on icon "button" at bounding box center [396, 5] width 3 height 3
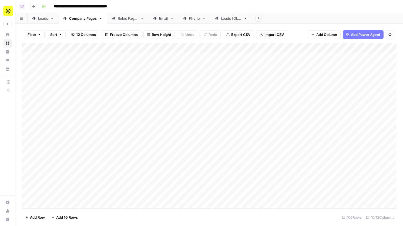
click at [253, 128] on div "Add Column" at bounding box center [209, 125] width 375 height 165
click at [322, 131] on div "Add Column" at bounding box center [209, 125] width 375 height 165
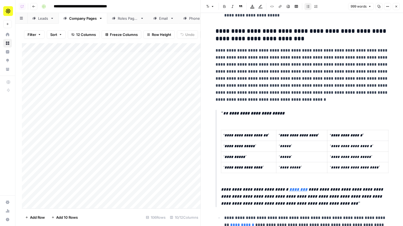
scroll to position [199, 0]
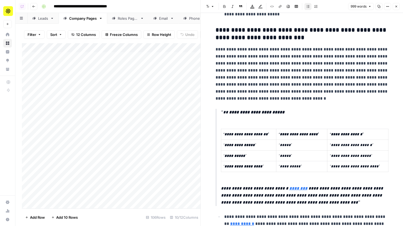
click at [397, 7] on icon "button" at bounding box center [396, 6] width 3 height 3
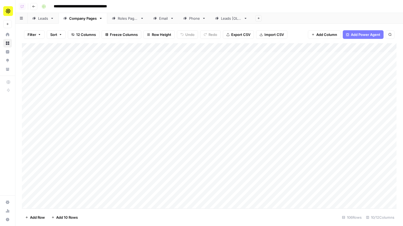
click at [300, 142] on div "Add Column" at bounding box center [209, 125] width 375 height 165
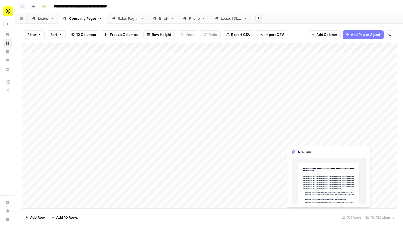
click at [300, 142] on div "Add Column" at bounding box center [209, 125] width 375 height 165
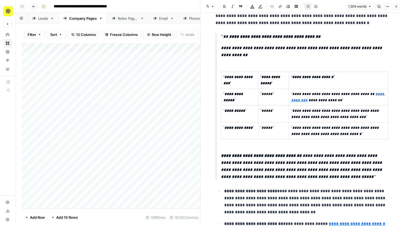
scroll to position [287, 0]
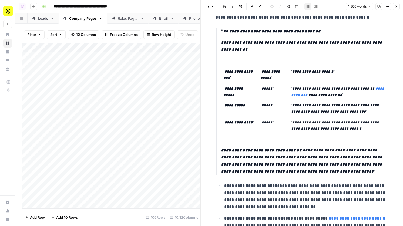
click at [395, 7] on icon "button" at bounding box center [396, 6] width 3 height 3
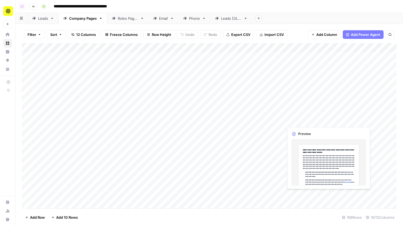
click at [297, 111] on div "Add Column" at bounding box center [209, 125] width 375 height 165
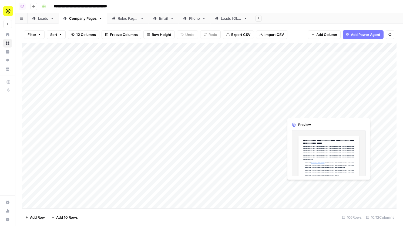
click at [297, 111] on div "Add Column" at bounding box center [209, 125] width 375 height 165
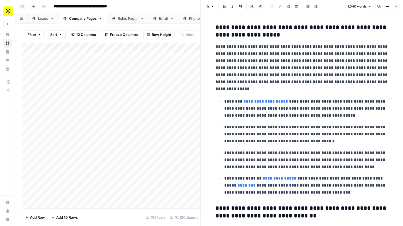
click at [62, 45] on div "Add Column" at bounding box center [111, 125] width 179 height 165
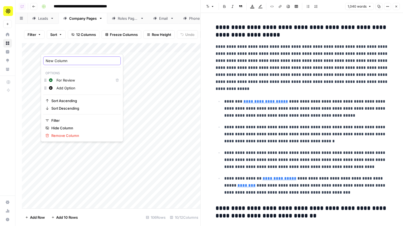
drag, startPoint x: 71, startPoint y: 61, endPoint x: 46, endPoint y: 59, distance: 25.2
click at [46, 59] on input "New Column" at bounding box center [82, 60] width 73 height 5
type input "Status"
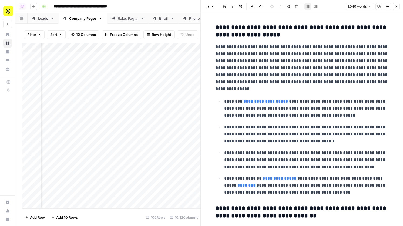
scroll to position [0, 106]
click at [165, 21] on link "Email" at bounding box center [164, 18] width 30 height 11
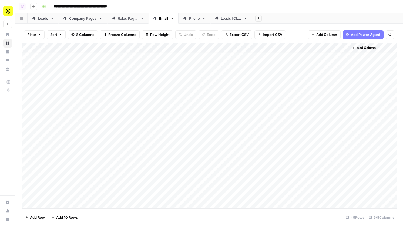
scroll to position [25, 0]
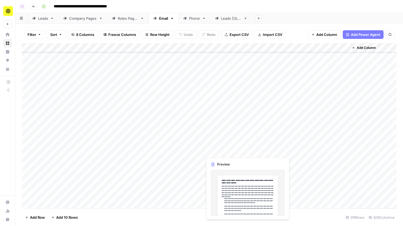
click at [215, 153] on div "Add Column" at bounding box center [209, 125] width 375 height 165
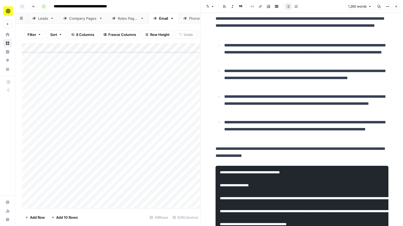
scroll to position [46, 0]
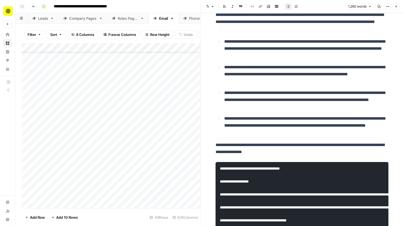
click at [393, 4] on button "Close" at bounding box center [396, 6] width 7 height 7
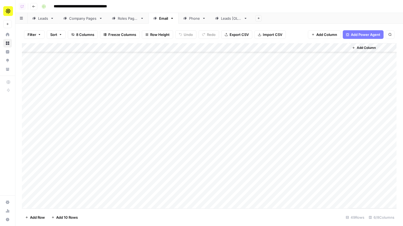
click at [81, 21] on link "Company Pages" at bounding box center [83, 18] width 49 height 11
click at [256, 127] on div "Add Column" at bounding box center [209, 125] width 375 height 165
click at [321, 133] on textarea "**********" at bounding box center [278, 131] width 86 height 8
click at [323, 132] on div "Add Column" at bounding box center [209, 125] width 375 height 165
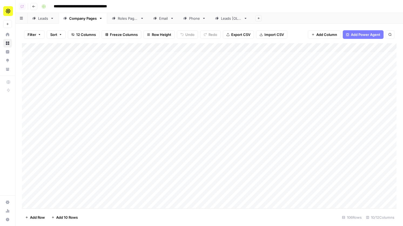
click at [323, 132] on div "Add Column" at bounding box center [209, 125] width 375 height 165
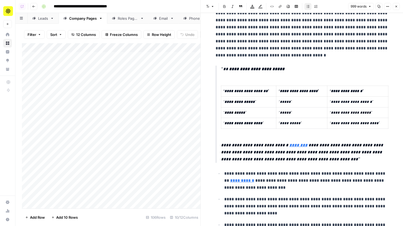
scroll to position [244, 0]
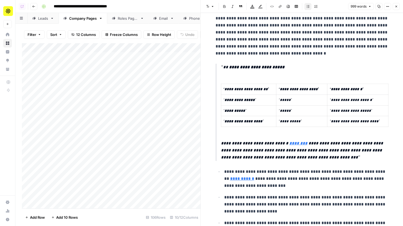
click at [398, 7] on button "Close" at bounding box center [396, 6] width 7 height 7
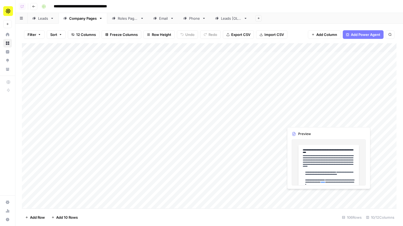
click at [299, 120] on div "Add Column" at bounding box center [209, 125] width 375 height 165
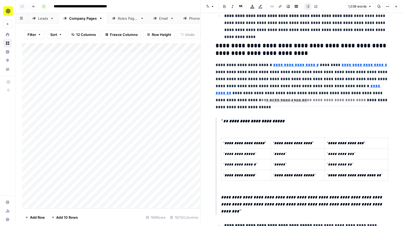
scroll to position [528, 0]
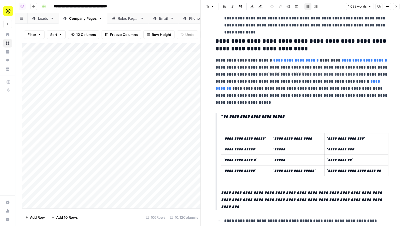
type input "https://www.apollo.io/magazine/how-to-build-a-hyper-personalized-email-campaign…"
click at [396, 7] on icon "button" at bounding box center [396, 6] width 3 height 3
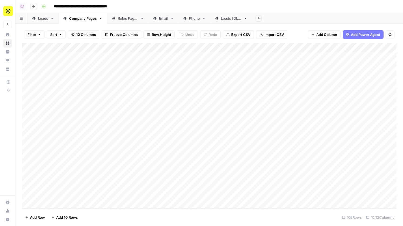
click at [304, 150] on div "Add Column" at bounding box center [209, 125] width 375 height 165
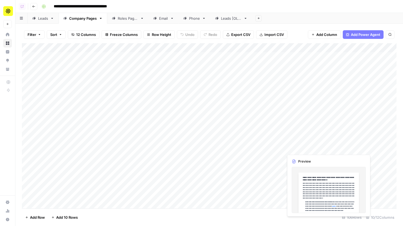
click at [301, 139] on div "Add Column" at bounding box center [209, 125] width 375 height 165
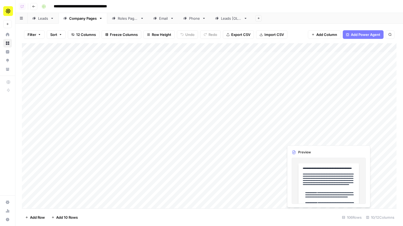
click at [301, 139] on div "Add Column" at bounding box center [209, 125] width 375 height 165
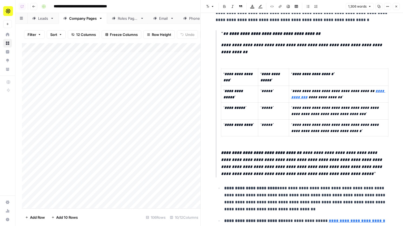
scroll to position [287, 0]
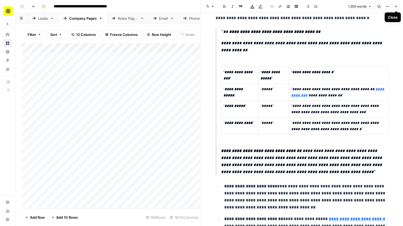
click at [396, 8] on icon "button" at bounding box center [396, 6] width 3 height 3
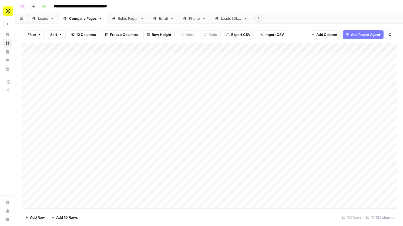
click at [194, 17] on div "Phone" at bounding box center [194, 18] width 11 height 5
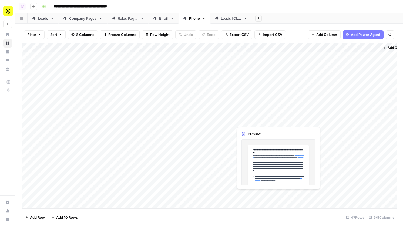
click at [246, 116] on div "Add Column" at bounding box center [209, 125] width 375 height 165
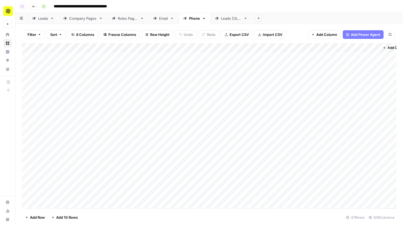
click at [246, 116] on div "Add Column" at bounding box center [209, 125] width 375 height 165
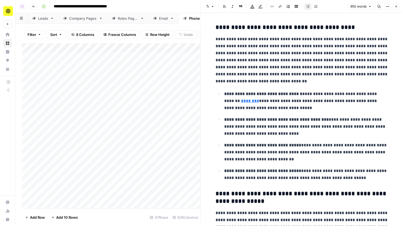
click at [389, 7] on button "Options" at bounding box center [387, 6] width 7 height 7
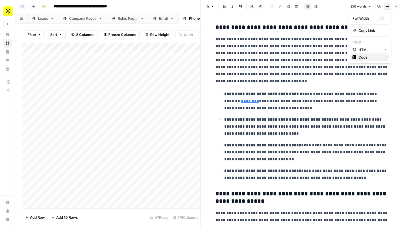
click at [377, 58] on span "Code" at bounding box center [371, 57] width 26 height 5
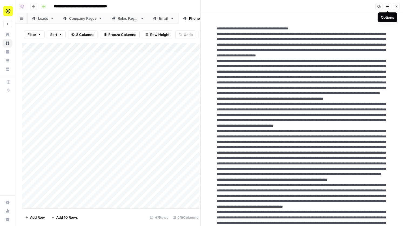
click at [388, 8] on button "Options" at bounding box center [387, 6] width 7 height 7
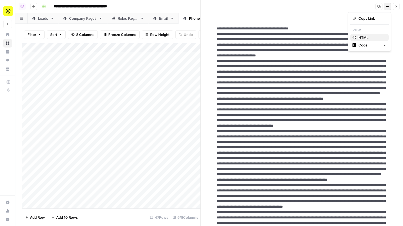
click at [372, 37] on span "HTML" at bounding box center [371, 37] width 26 height 5
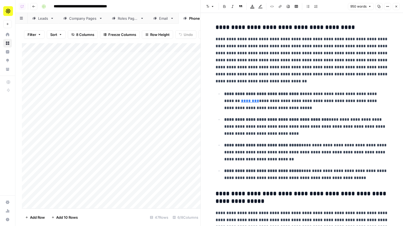
click at [392, 7] on div "950 words Copy Options Close" at bounding box center [374, 6] width 52 height 7
click at [388, 7] on icon "button" at bounding box center [387, 6] width 3 height 3
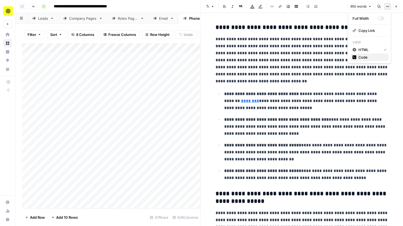
click at [376, 58] on span "Code" at bounding box center [371, 57] width 26 height 5
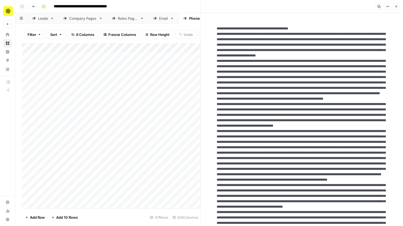
click at [400, 6] on header "Copy Options Close" at bounding box center [302, 6] width 202 height 13
click at [398, 6] on span "Close" at bounding box center [398, 6] width 0 height 0
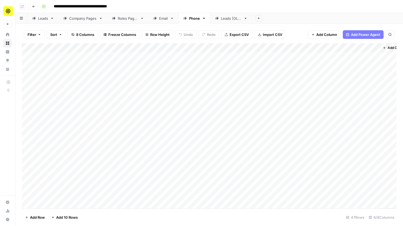
click at [279, 49] on div "Add Column" at bounding box center [209, 125] width 375 height 165
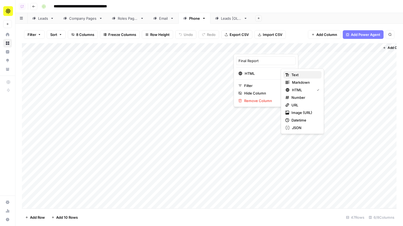
click at [297, 76] on span "Text" at bounding box center [304, 74] width 26 height 5
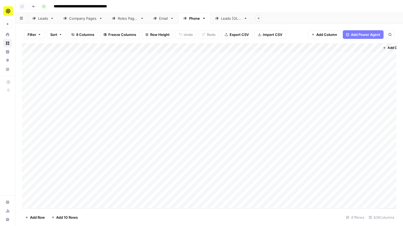
click at [249, 56] on div "Add Column" at bounding box center [209, 125] width 375 height 165
click at [293, 39] on div "Filter Sort 8 Columns Freeze Columns Row Height Undo Redo Export CSV Import CSV…" at bounding box center [209, 34] width 375 height 17
click at [165, 21] on link "Email" at bounding box center [164, 18] width 30 height 11
click at [248, 46] on div "Add Column" at bounding box center [209, 125] width 375 height 165
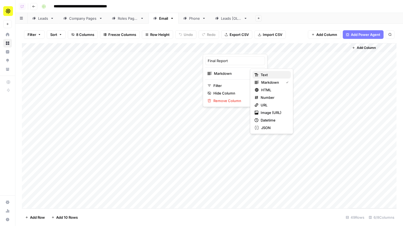
click at [267, 75] on span "Text" at bounding box center [274, 74] width 26 height 5
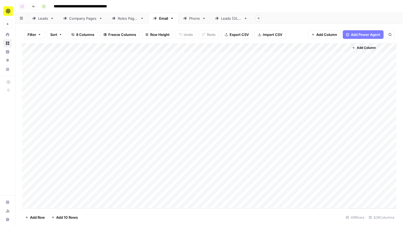
click at [133, 19] on div "Roles Pages" at bounding box center [128, 18] width 20 height 5
click at [279, 46] on div "Add Column" at bounding box center [209, 125] width 375 height 165
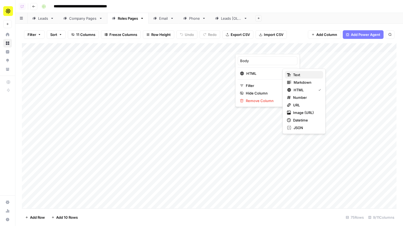
click at [302, 74] on span "Text" at bounding box center [306, 74] width 26 height 5
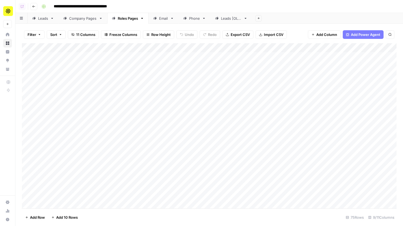
click at [197, 21] on link "Phone" at bounding box center [195, 18] width 32 height 11
click at [249, 75] on div "Add Column" at bounding box center [209, 125] width 375 height 165
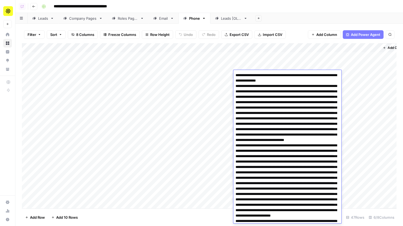
scroll to position [796, 0]
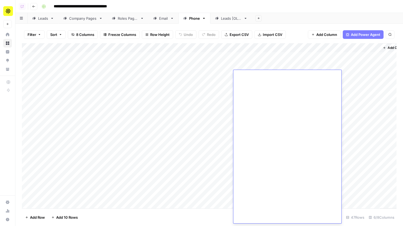
click at [45, 21] on div "Leads" at bounding box center [43, 18] width 10 height 5
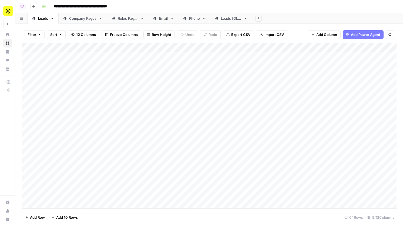
click at [87, 21] on div "Company Pages" at bounding box center [83, 18] width 28 height 5
click at [168, 21] on div "Email" at bounding box center [163, 18] width 9 height 5
click at [247, 48] on div "Add Column" at bounding box center [209, 125] width 375 height 165
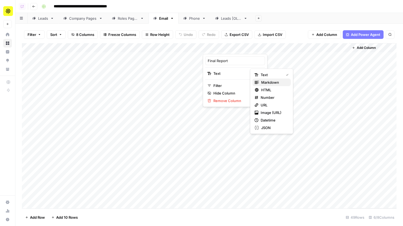
click at [261, 85] on span "Markdown" at bounding box center [273, 82] width 25 height 5
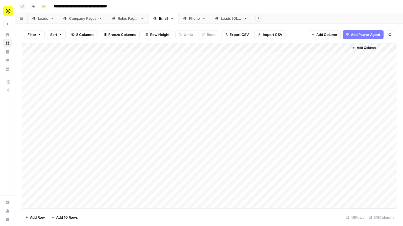
click at [219, 80] on div "Add Column" at bounding box center [209, 125] width 375 height 165
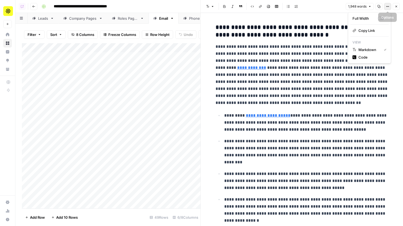
click at [387, 7] on icon "button" at bounding box center [387, 6] width 3 height 3
click at [375, 56] on span "Code" at bounding box center [371, 57] width 26 height 5
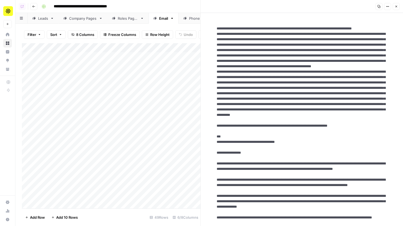
click at [386, 7] on icon "button" at bounding box center [387, 6] width 3 height 3
click at [377, 39] on span "Markdown" at bounding box center [371, 37] width 26 height 5
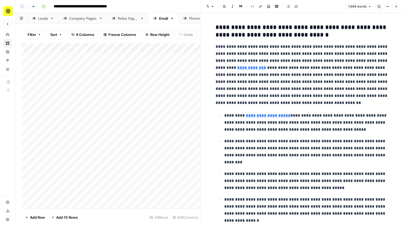
click at [397, 8] on icon "button" at bounding box center [396, 6] width 3 height 3
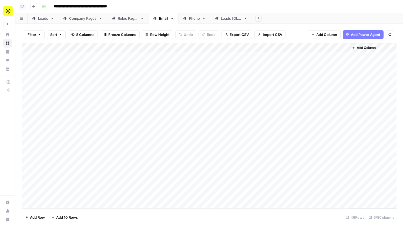
click at [187, 19] on icon at bounding box center [185, 18] width 4 height 4
click at [121, 20] on div "Roles Pages" at bounding box center [128, 18] width 20 height 5
click at [76, 20] on div "Company Pages" at bounding box center [83, 18] width 28 height 5
click at [328, 49] on div "Add Column" at bounding box center [209, 125] width 375 height 165
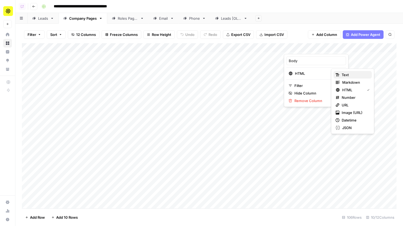
click at [342, 73] on span "Text" at bounding box center [355, 74] width 26 height 5
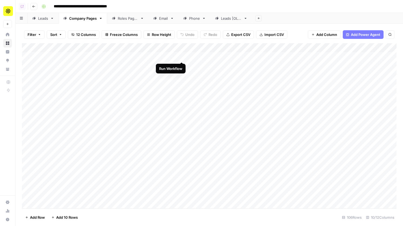
click at [181, 57] on div "Add Column" at bounding box center [209, 125] width 375 height 165
click at [182, 66] on div "Add Column" at bounding box center [209, 125] width 375 height 165
click at [182, 76] on div "Add Column" at bounding box center [209, 125] width 375 height 165
click at [181, 66] on div "Add Column" at bounding box center [209, 125] width 375 height 165
click at [182, 83] on div "Add Column" at bounding box center [209, 125] width 375 height 165
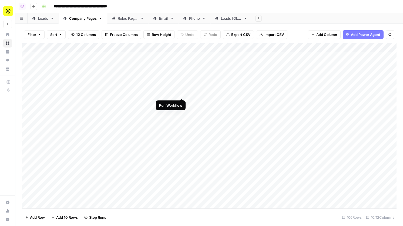
click at [182, 94] on div "Add Column" at bounding box center [209, 125] width 375 height 165
click at [182, 103] on div "Add Column" at bounding box center [209, 125] width 375 height 165
click at [182, 111] on div "Add Column" at bounding box center [209, 125] width 375 height 165
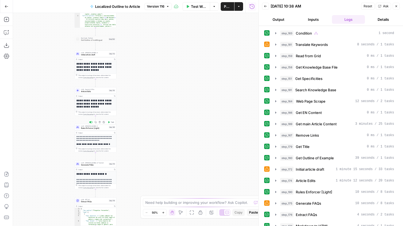
click at [98, 128] on span "Rules Enforcer [Light]" at bounding box center [94, 128] width 27 height 3
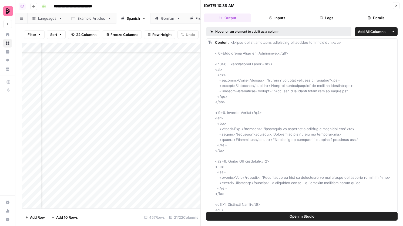
scroll to position [4050, 245]
click at [322, 17] on icon "button" at bounding box center [321, 17] width 3 height 3
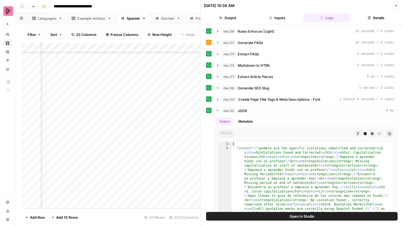
scroll to position [200, 0]
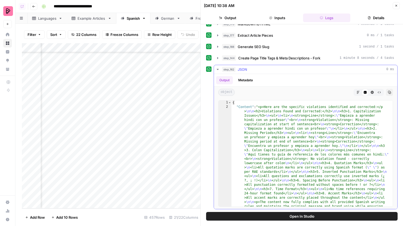
click at [358, 94] on button "Markdown" at bounding box center [358, 92] width 7 height 7
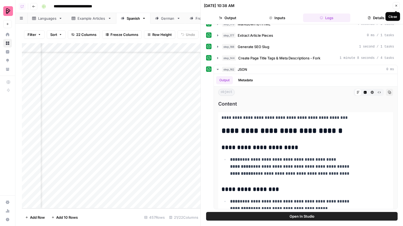
click at [396, 3] on button "Close" at bounding box center [396, 5] width 7 height 7
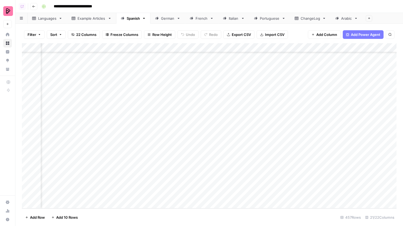
click at [162, 140] on div "Add Column" at bounding box center [209, 125] width 375 height 165
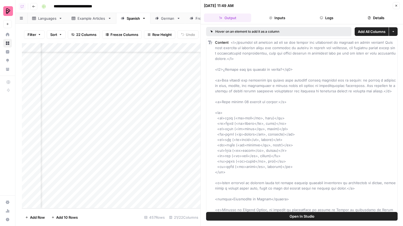
click at [334, 18] on button "Logs" at bounding box center [326, 18] width 47 height 9
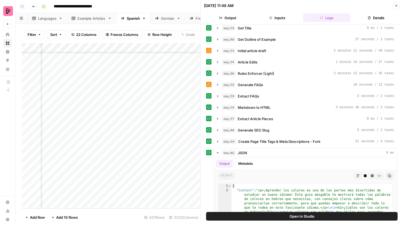
scroll to position [200, 0]
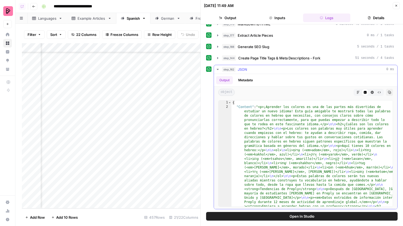
click at [360, 94] on icon "button" at bounding box center [358, 92] width 3 height 3
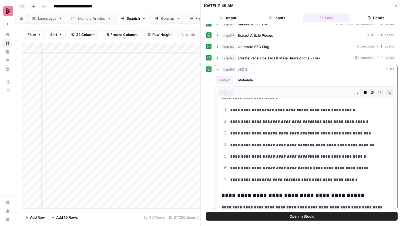
scroll to position [1492, 0]
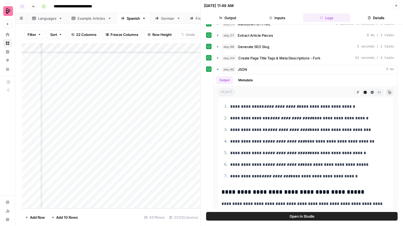
click at [395, 6] on icon "button" at bounding box center [396, 5] width 3 height 3
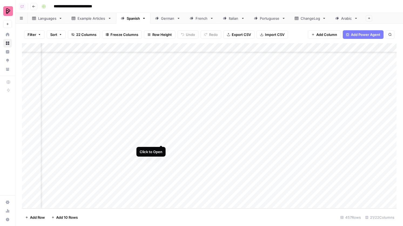
click at [161, 139] on div "Add Column" at bounding box center [209, 125] width 375 height 165
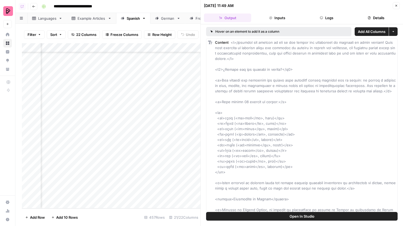
click at [396, 6] on icon "button" at bounding box center [396, 5] width 3 height 3
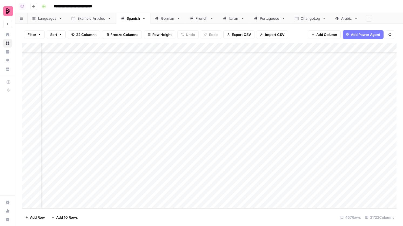
scroll to position [4050, 409]
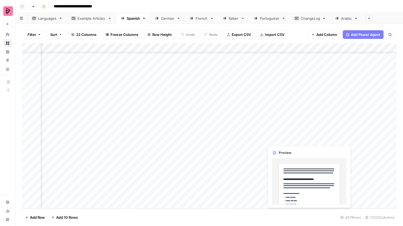
click at [280, 140] on div "Add Column" at bounding box center [209, 125] width 375 height 165
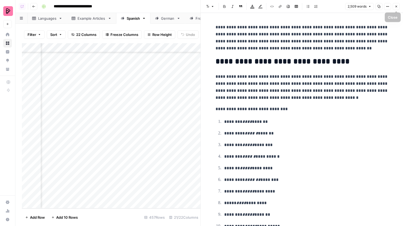
click at [396, 6] on icon "button" at bounding box center [396, 6] width 3 height 3
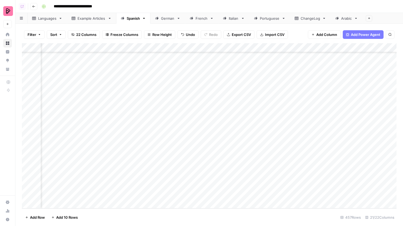
scroll to position [4050, 272]
click at [135, 139] on div "Add Column" at bounding box center [209, 125] width 375 height 165
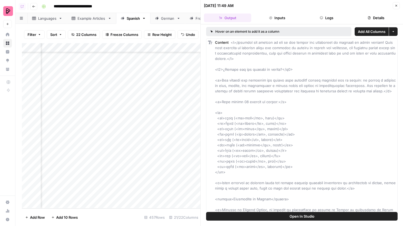
click at [321, 17] on icon "button" at bounding box center [321, 17] width 3 height 3
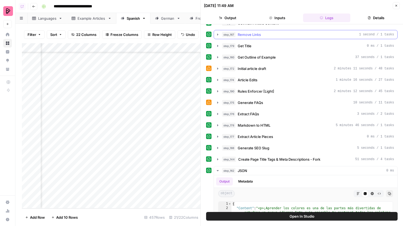
scroll to position [200, 0]
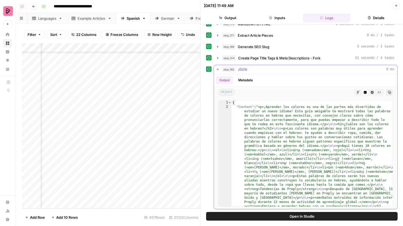
click at [360, 92] on button "Markdown" at bounding box center [358, 92] width 7 height 7
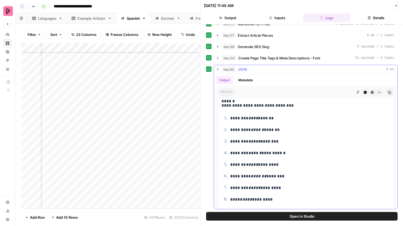
scroll to position [119, 0]
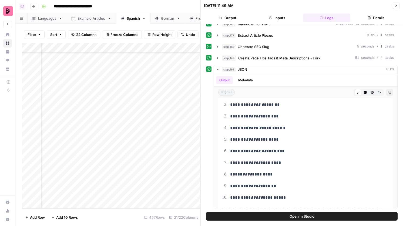
click at [397, 7] on button "Close" at bounding box center [396, 5] width 7 height 7
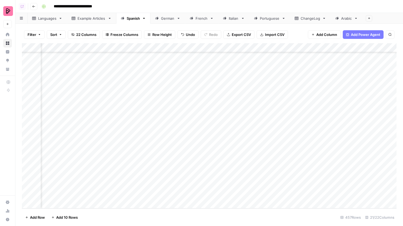
scroll to position [4050, 571]
click at [222, 140] on div "Add Column" at bounding box center [209, 125] width 375 height 165
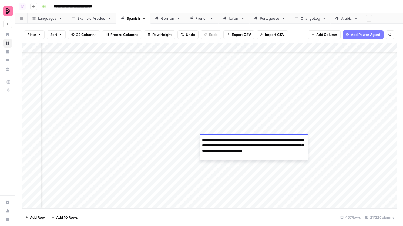
click at [222, 128] on div "Add Column" at bounding box center [209, 125] width 375 height 165
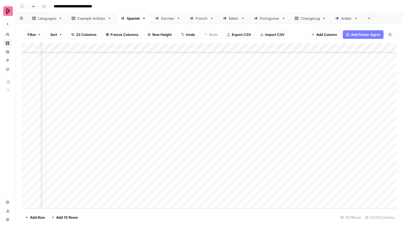
click at [223, 139] on div "Add Column" at bounding box center [209, 125] width 375 height 165
click at [42, 16] on div "Languages" at bounding box center [47, 18] width 18 height 5
click at [298, 96] on div "Add Column" at bounding box center [209, 125] width 375 height 165
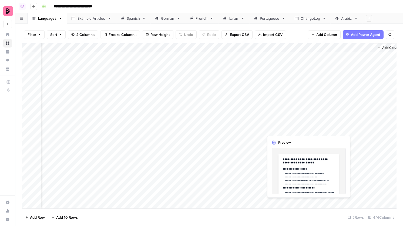
click at [298, 96] on div "Add Column" at bounding box center [209, 125] width 375 height 165
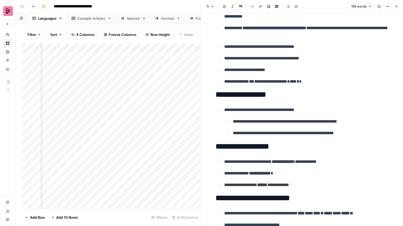
scroll to position [126, 0]
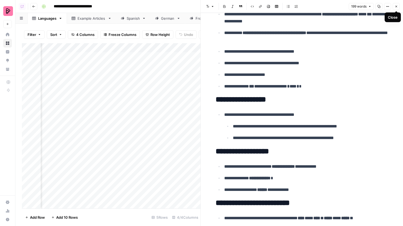
click at [396, 6] on icon "button" at bounding box center [396, 6] width 3 height 3
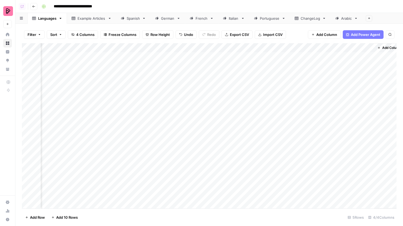
click at [132, 19] on div "Spanish" at bounding box center [133, 18] width 13 height 5
click at [345, 110] on div "Add Column" at bounding box center [209, 125] width 375 height 165
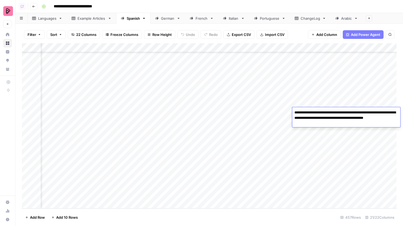
click at [347, 91] on div "Add Column" at bounding box center [209, 125] width 375 height 165
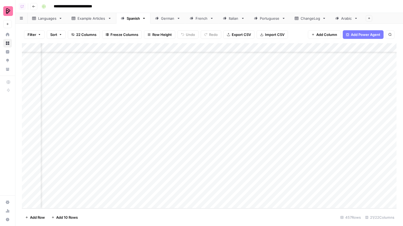
click at [347, 91] on div "Add Column" at bounding box center [209, 125] width 375 height 165
click at [346, 85] on div "Add Column" at bounding box center [209, 125] width 375 height 165
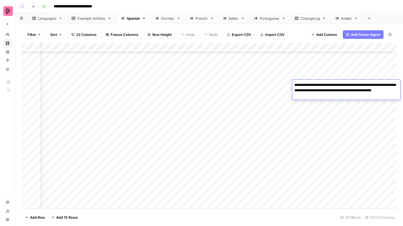
click at [343, 101] on div "Add Column" at bounding box center [209, 125] width 375 height 165
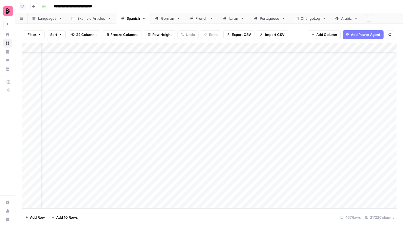
click at [297, 86] on div "Add Column" at bounding box center [209, 125] width 375 height 165
click at [340, 102] on div "Add Column" at bounding box center [209, 125] width 375 height 165
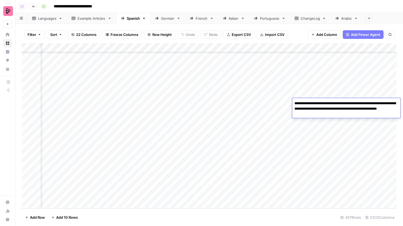
click at [353, 90] on div "Add Column" at bounding box center [209, 125] width 375 height 165
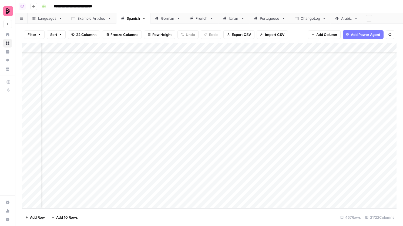
click at [296, 94] on div "Add Column" at bounding box center [209, 125] width 375 height 165
click at [297, 137] on div "Add Column" at bounding box center [209, 125] width 375 height 165
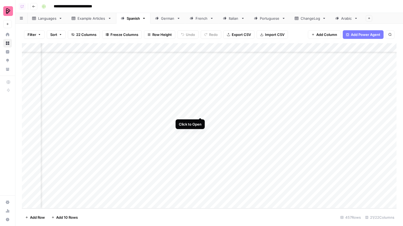
click at [203, 111] on div "Add Column" at bounding box center [209, 125] width 375 height 165
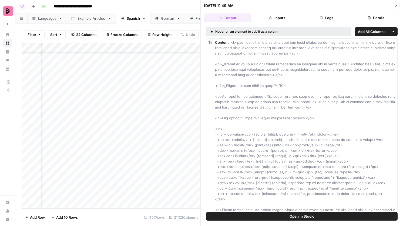
click at [335, 14] on button "Logs" at bounding box center [326, 18] width 47 height 9
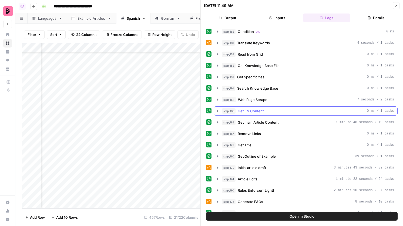
scroll to position [200, 0]
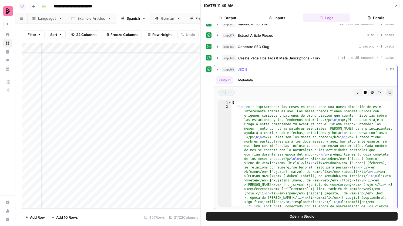
click at [358, 94] on button "Markdown" at bounding box center [358, 92] width 7 height 7
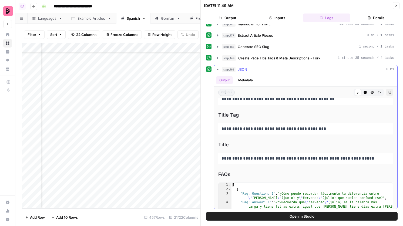
scroll to position [2985, 0]
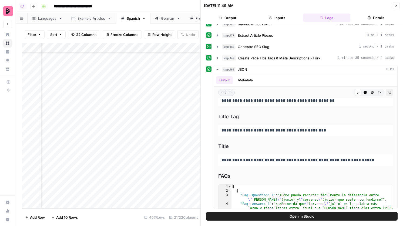
click at [396, 5] on icon "button" at bounding box center [396, 5] width 3 height 3
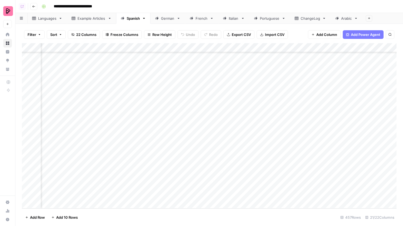
scroll to position [4050, 519]
click at [266, 113] on div "Add Column" at bounding box center [209, 125] width 375 height 165
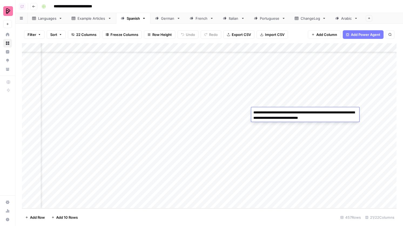
click at [313, 100] on div "Add Column" at bounding box center [209, 125] width 375 height 165
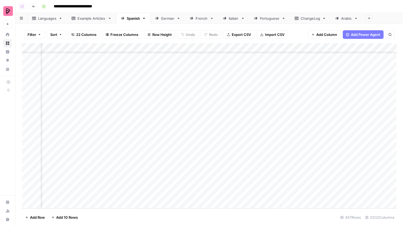
click at [313, 113] on div "Add Column" at bounding box center [209, 125] width 375 height 165
click at [317, 105] on div "Add Column" at bounding box center [209, 125] width 375 height 165
click at [101, 111] on div "Add Column" at bounding box center [209, 125] width 375 height 165
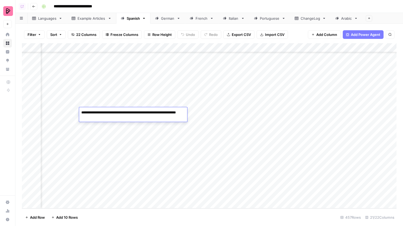
click at [312, 112] on div "Add Column" at bounding box center [209, 125] width 375 height 165
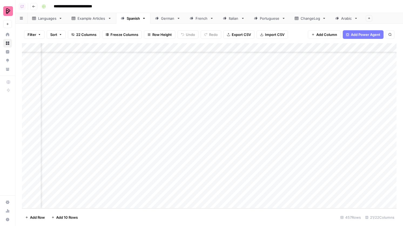
click at [312, 112] on div "Add Column" at bounding box center [209, 125] width 375 height 165
click at [130, 113] on div "Add Column" at bounding box center [209, 125] width 375 height 165
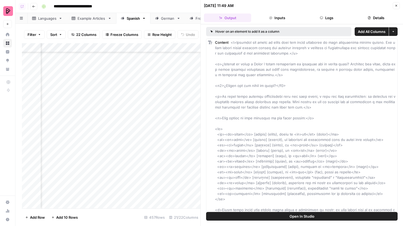
click at [322, 16] on button "Logs" at bounding box center [326, 18] width 47 height 9
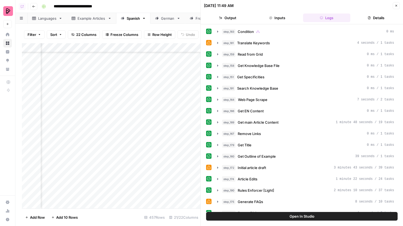
scroll to position [200, 0]
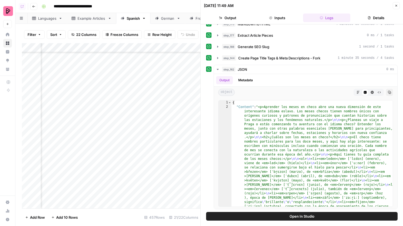
click at [277, 17] on button "Inputs" at bounding box center [276, 18] width 47 height 9
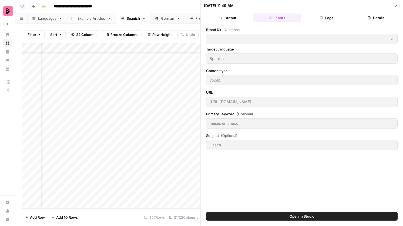
scroll to position [0, 0]
type input "Preply (EN)"
click at [228, 22] on header "[DATE] 11:49 AM Close Output Inputs Logs Details" at bounding box center [302, 12] width 202 height 24
click at [230, 18] on button "Output" at bounding box center [227, 18] width 47 height 9
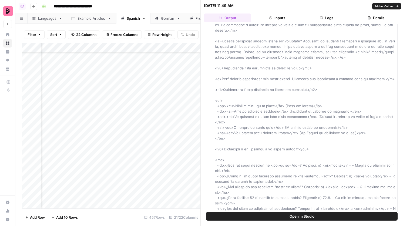
click at [326, 17] on button "Logs" at bounding box center [326, 18] width 47 height 9
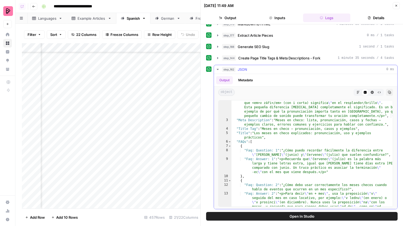
scroll to position [1127, 0]
drag, startPoint x: 264, startPoint y: 130, endPoint x: 357, endPoint y: 132, distance: 93.5
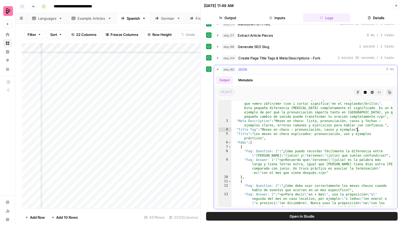
type textarea "**********"
click at [397, 3] on button "Close" at bounding box center [396, 5] width 7 height 7
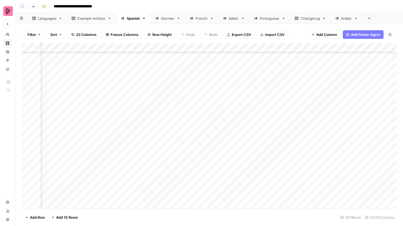
scroll to position [4049, 485]
click at [205, 159] on div "Add Column" at bounding box center [209, 125] width 375 height 165
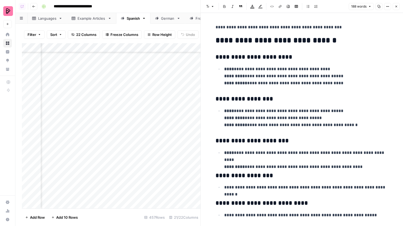
click at [153, 158] on div "Add Column" at bounding box center [111, 125] width 179 height 165
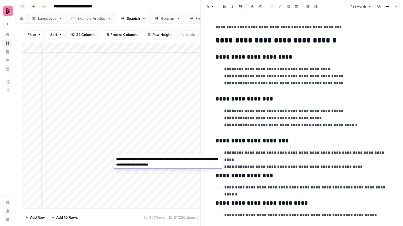
click at [155, 152] on div "Add Column" at bounding box center [111, 125] width 179 height 165
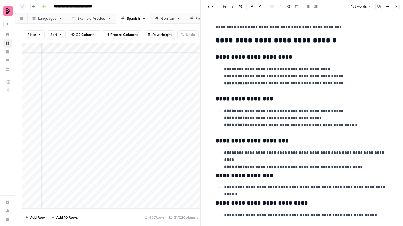
click at [151, 159] on div "Add Column" at bounding box center [111, 125] width 179 height 165
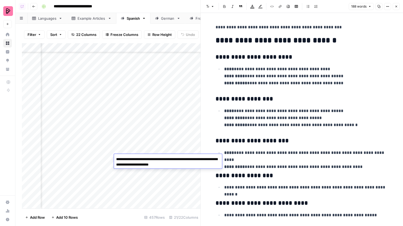
click at [150, 157] on textarea "**********" at bounding box center [168, 162] width 108 height 13
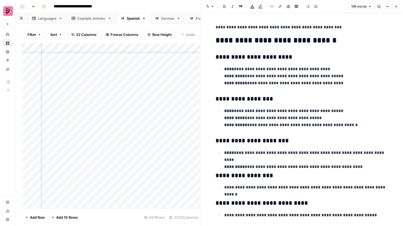
click at [195, 19] on div "French" at bounding box center [199, 18] width 18 height 5
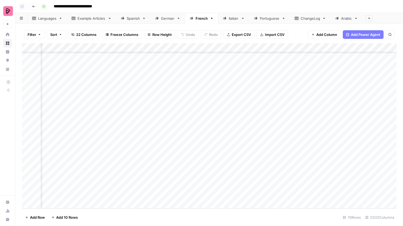
scroll to position [495, 289]
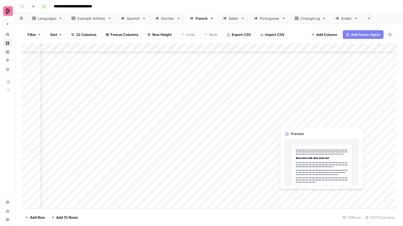
click at [283, 196] on div "Add Column" at bounding box center [209, 125] width 375 height 165
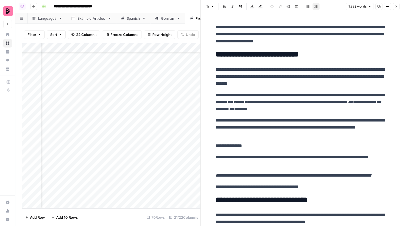
click at [397, 7] on icon "button" at bounding box center [396, 6] width 3 height 3
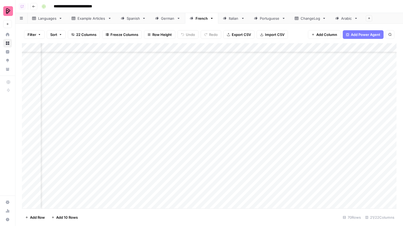
scroll to position [393, 374]
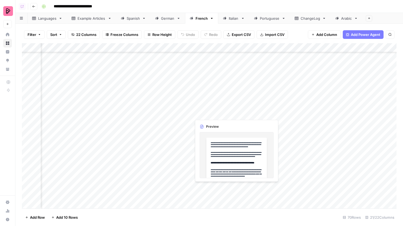
click at [207, 187] on div "Add Column" at bounding box center [209, 125] width 375 height 165
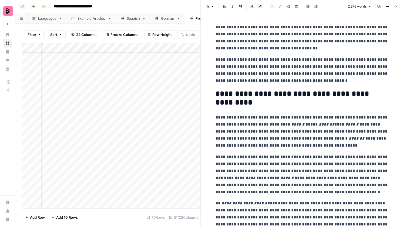
click at [397, 9] on button "Close" at bounding box center [396, 6] width 7 height 7
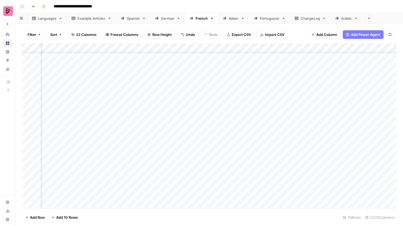
click at [310, 188] on div "Add Column" at bounding box center [209, 125] width 375 height 165
click at [304, 143] on div "Add Column" at bounding box center [209, 125] width 375 height 165
click at [208, 143] on div "Add Column" at bounding box center [209, 125] width 375 height 165
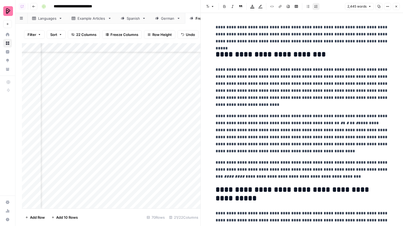
click at [398, 7] on icon "button" at bounding box center [396, 6] width 3 height 3
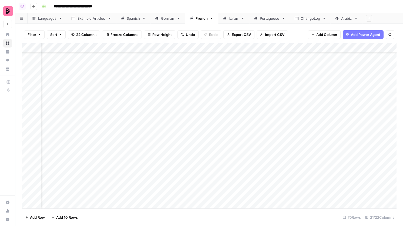
scroll to position [461, 374]
click at [155, 147] on div "Add Column" at bounding box center [209, 125] width 375 height 165
click at [162, 164] on div "Add Column" at bounding box center [209, 125] width 375 height 165
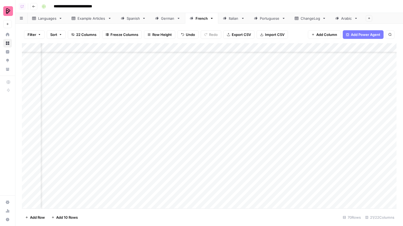
click at [207, 148] on div "Add Column" at bounding box center [209, 125] width 375 height 165
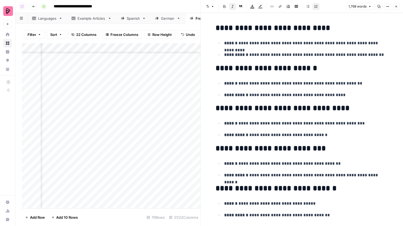
click at [397, 6] on icon "button" at bounding box center [396, 6] width 3 height 3
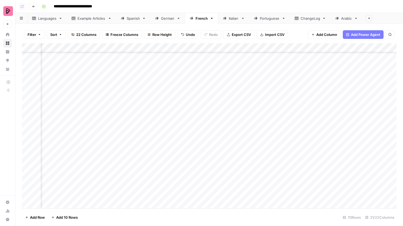
click at [165, 148] on div "Add Column" at bounding box center [209, 125] width 375 height 165
click at [160, 166] on div "Add Column" at bounding box center [209, 125] width 375 height 165
click at [130, 16] on div "Spanish" at bounding box center [133, 18] width 13 height 5
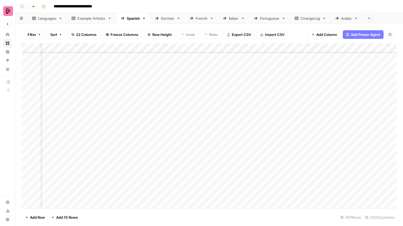
click at [177, 167] on div "Add Column" at bounding box center [209, 125] width 375 height 165
click at [176, 165] on div "Add Column" at bounding box center [209, 125] width 375 height 165
click at [194, 159] on div "Add Column" at bounding box center [209, 125] width 375 height 165
click at [169, 17] on div "German" at bounding box center [168, 18] width 14 height 5
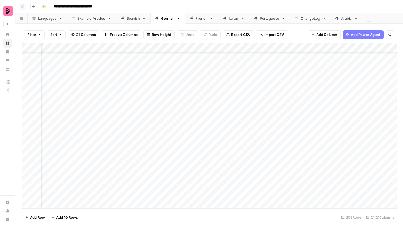
click at [312, 85] on div "Add Column" at bounding box center [209, 125] width 375 height 165
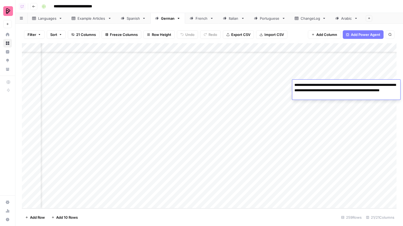
click at [310, 75] on div "Add Column" at bounding box center [209, 125] width 375 height 165
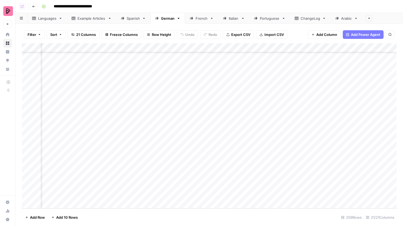
scroll to position [2231, 163]
click at [178, 85] on div "Add Column" at bounding box center [209, 125] width 375 height 165
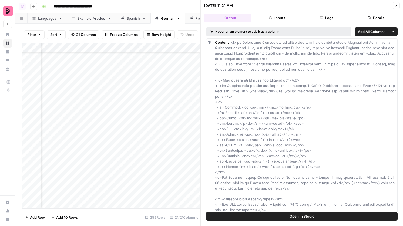
click at [335, 21] on button "Logs" at bounding box center [326, 18] width 47 height 9
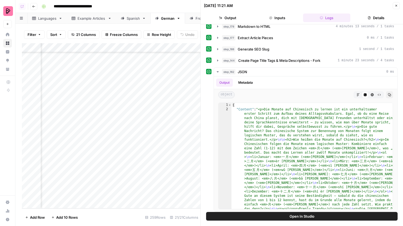
scroll to position [200, 0]
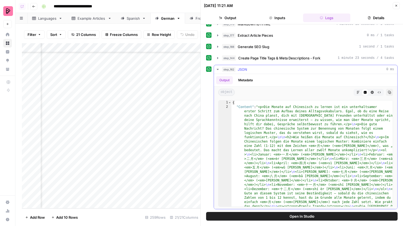
click at [357, 92] on icon "button" at bounding box center [358, 92] width 3 height 3
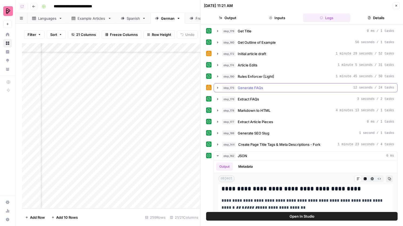
scroll to position [113, 0]
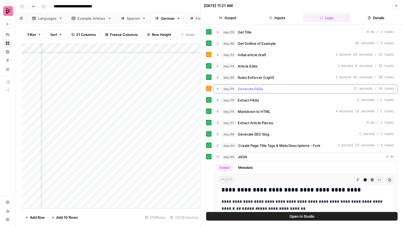
click at [262, 79] on span "Rules Enforcer [Light]" at bounding box center [256, 77] width 36 height 5
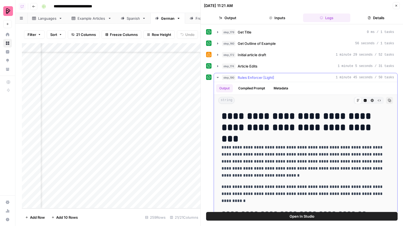
click at [271, 76] on span "Rules Enforcer [Light]" at bounding box center [256, 77] width 36 height 5
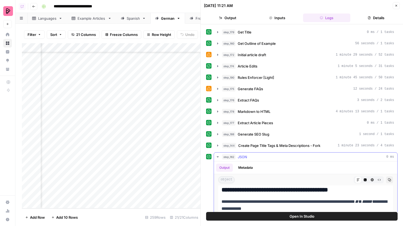
click at [259, 155] on div "step_162 JSON 0 ms" at bounding box center [308, 156] width 172 height 5
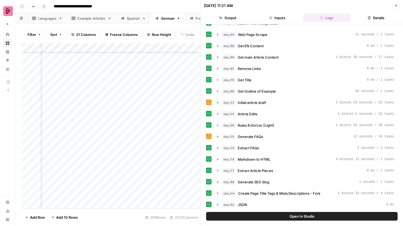
click at [395, 4] on icon "button" at bounding box center [396, 5] width 3 height 3
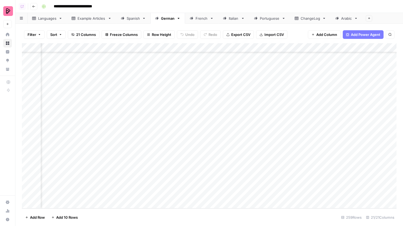
click at [44, 16] on div "Languages" at bounding box center [47, 18] width 18 height 5
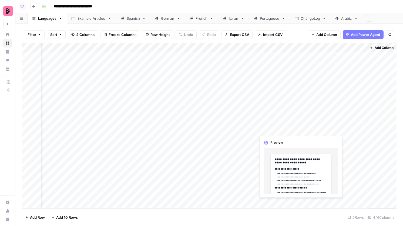
click at [300, 111] on div "Add Column" at bounding box center [209, 125] width 375 height 165
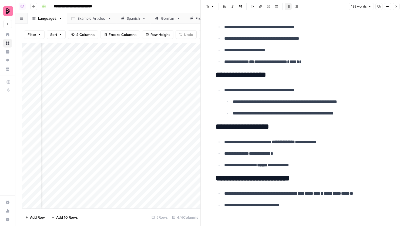
scroll to position [155, 0]
